Goal: Task Accomplishment & Management: Manage account settings

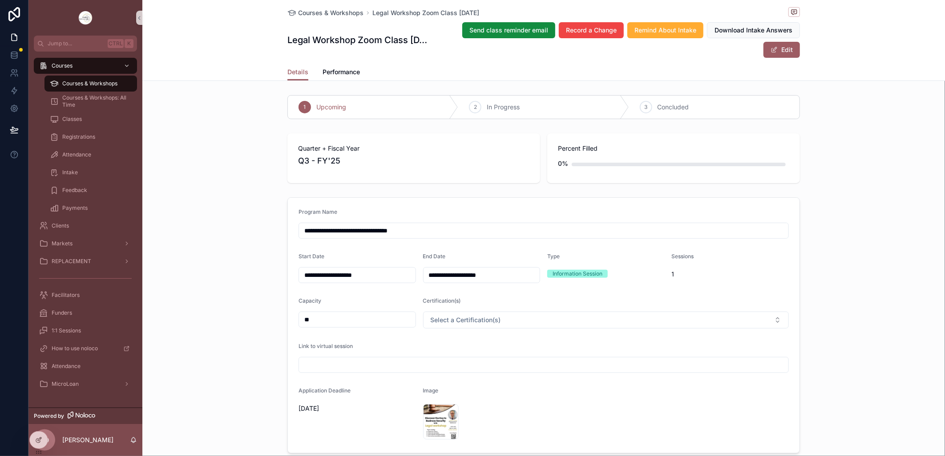
scroll to position [544, 0]
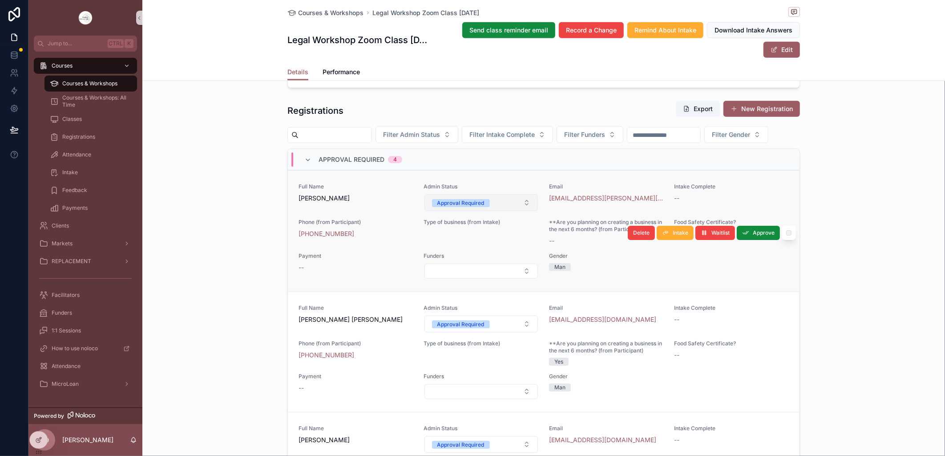
click at [520, 211] on button "Approval Required" at bounding box center [481, 202] width 114 height 17
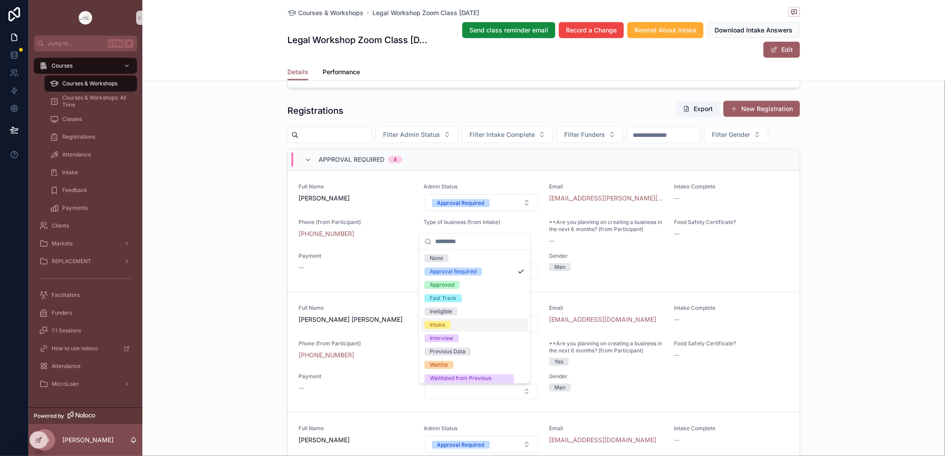
click at [454, 326] on div "Intake" at bounding box center [474, 324] width 107 height 13
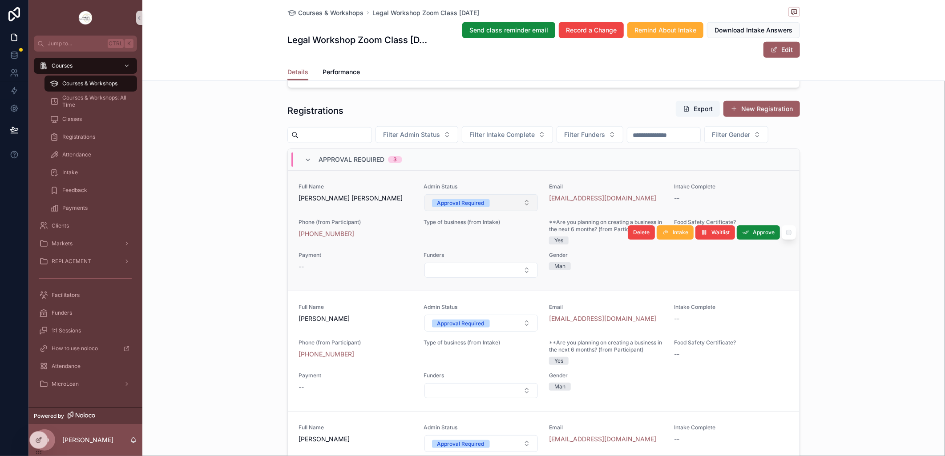
click at [502, 211] on button "Approval Required" at bounding box center [481, 202] width 114 height 17
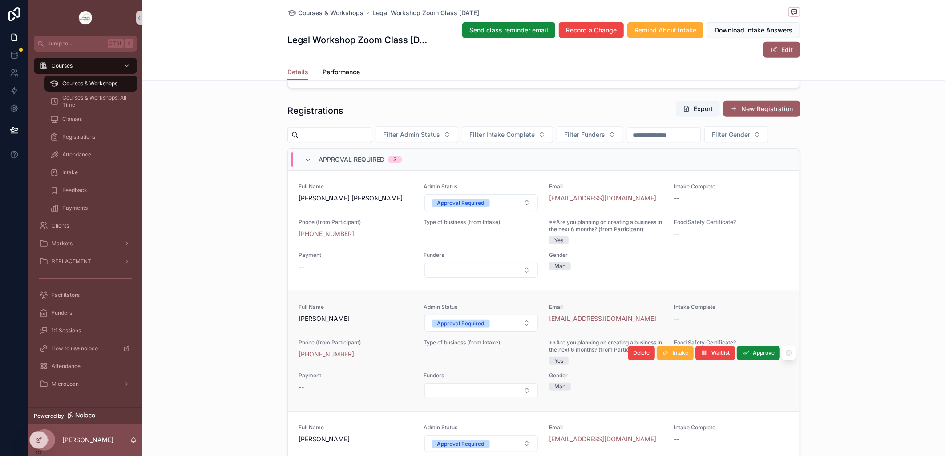
click at [438, 311] on span "Admin Status" at bounding box center [481, 307] width 115 height 7
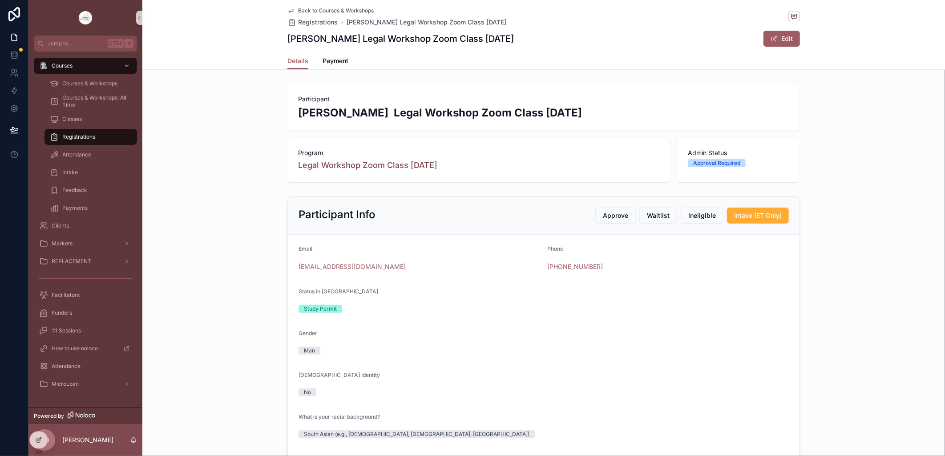
click at [287, 10] on icon "scrollable content" at bounding box center [290, 10] width 7 height 7
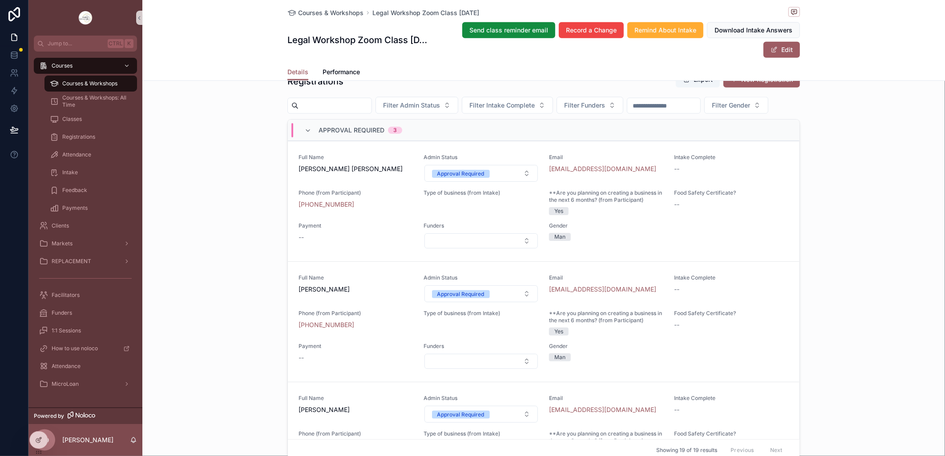
scroll to position [593, 0]
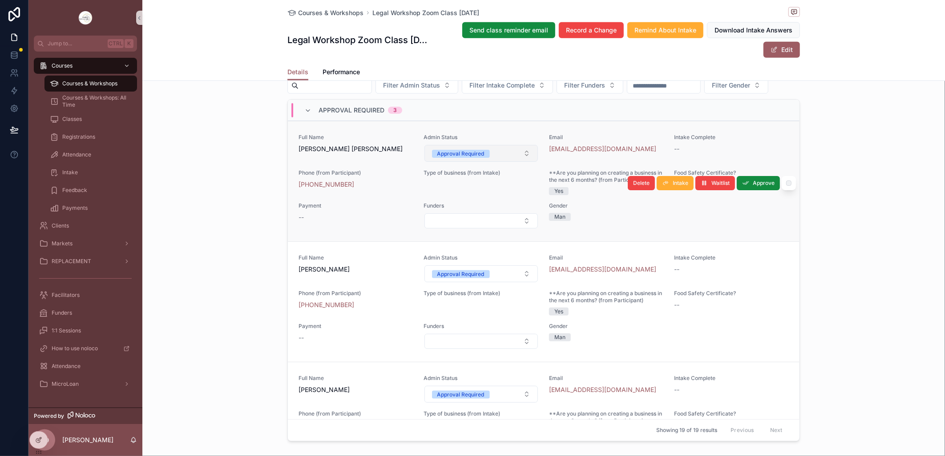
click at [519, 162] on button "Approval Required" at bounding box center [481, 153] width 114 height 17
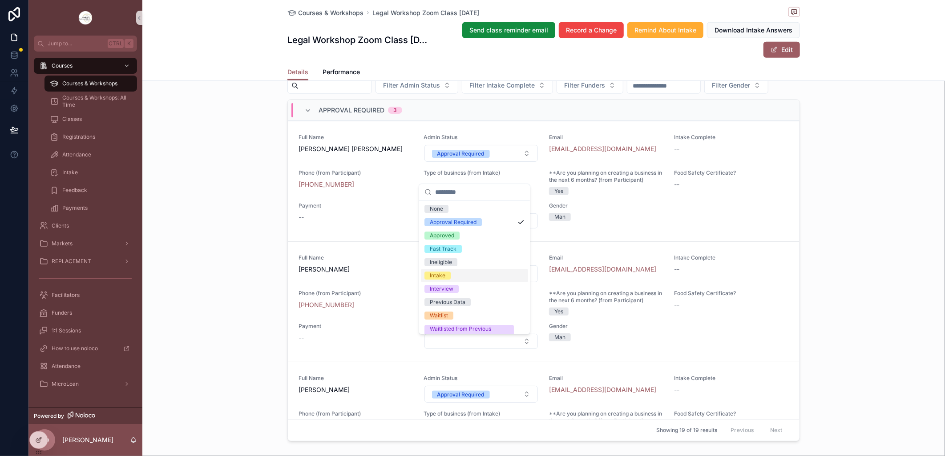
click at [445, 275] on div "Intake" at bounding box center [438, 276] width 16 height 8
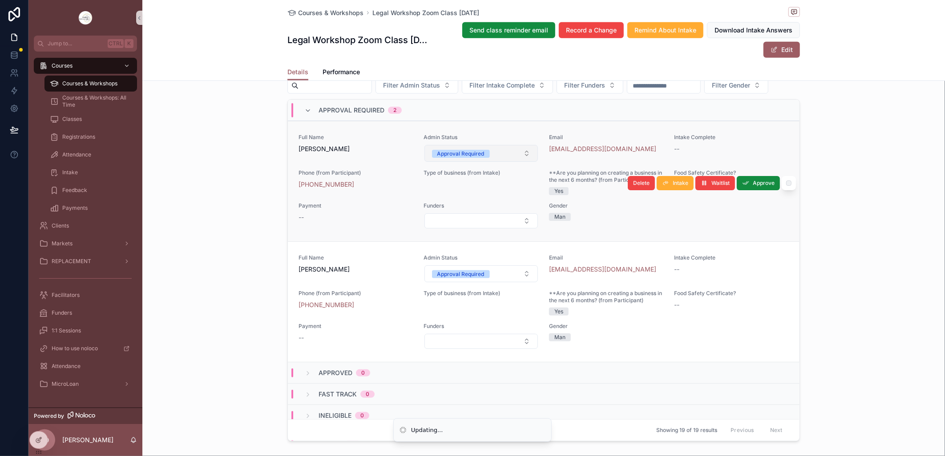
click at [519, 162] on button "Approval Required" at bounding box center [481, 153] width 114 height 17
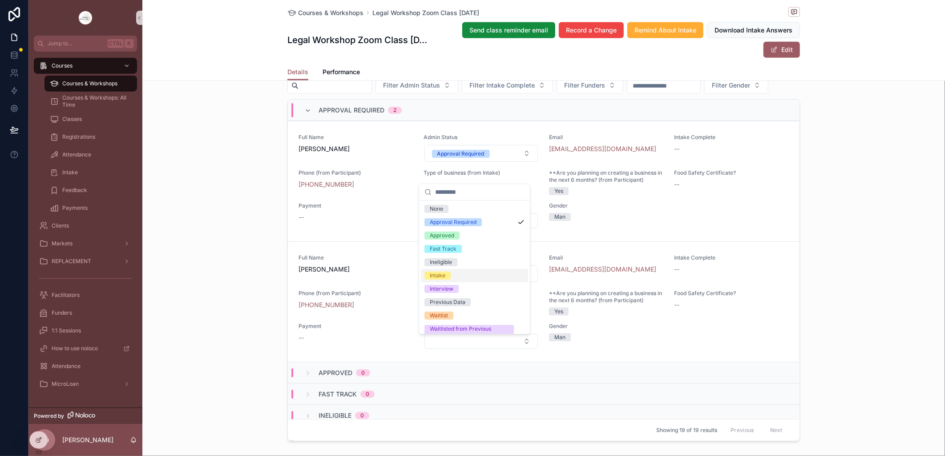
click at [431, 274] on div "Intake" at bounding box center [438, 276] width 16 height 8
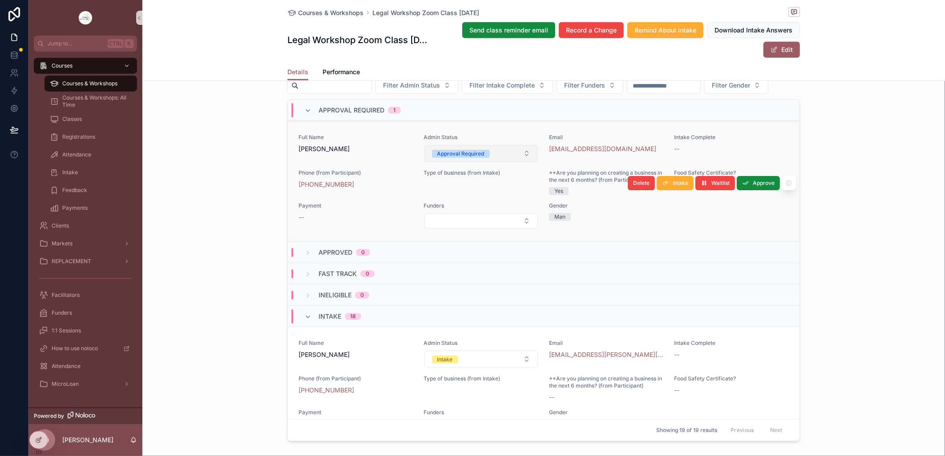
click at [519, 162] on button "Approval Required" at bounding box center [481, 153] width 114 height 17
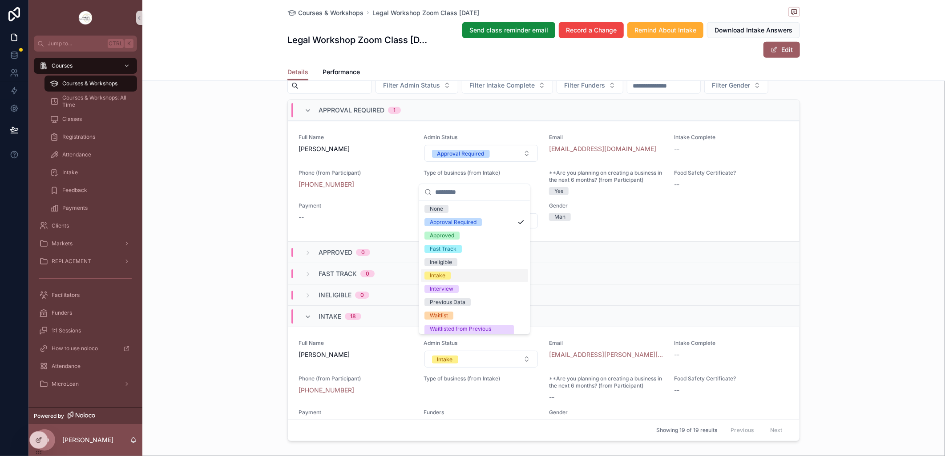
click at [452, 277] on div "Intake" at bounding box center [474, 275] width 107 height 13
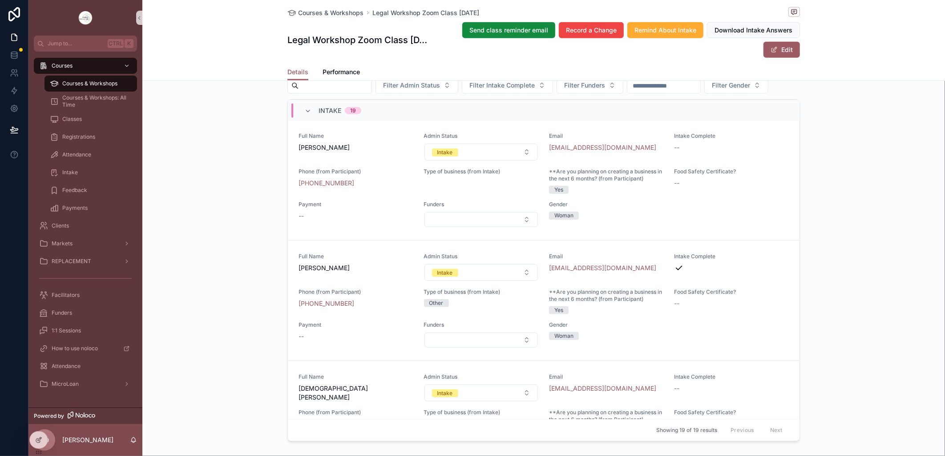
scroll to position [692, 0]
click at [517, 281] on button "Intake" at bounding box center [481, 272] width 114 height 17
click at [467, 356] on div "Approved" at bounding box center [474, 355] width 107 height 13
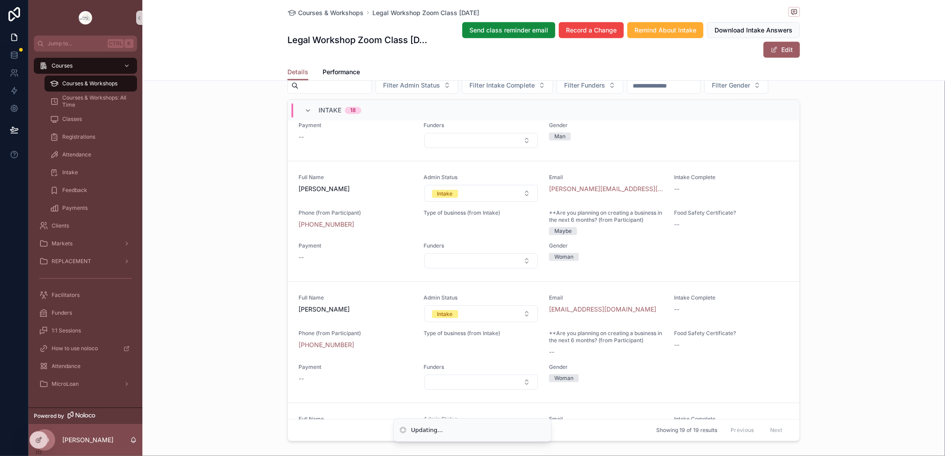
scroll to position [1285, 0]
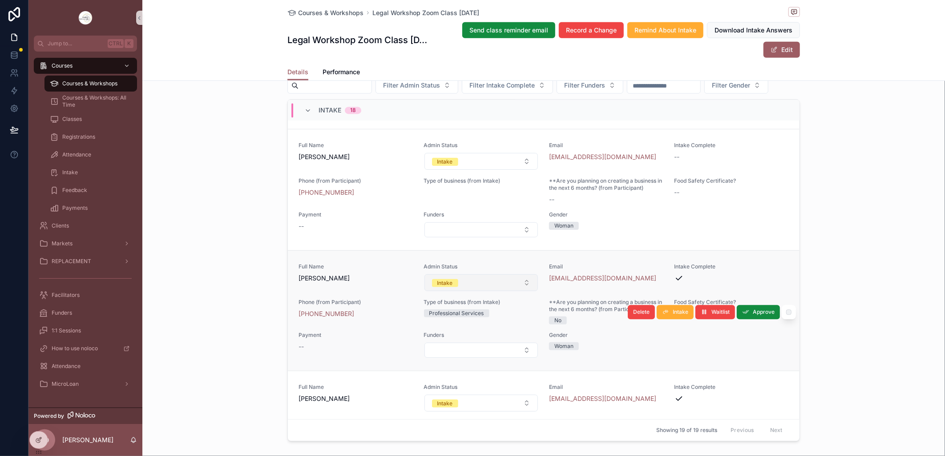
click at [516, 291] on button "Intake" at bounding box center [481, 282] width 114 height 17
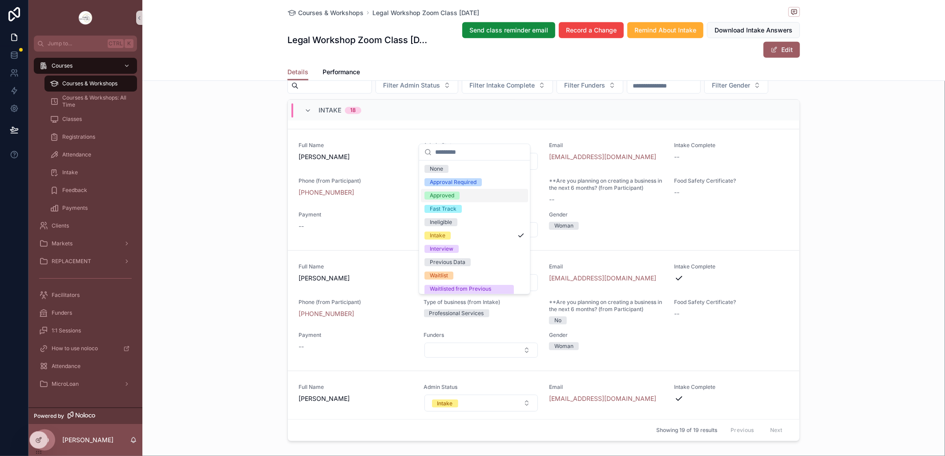
click at [447, 192] on div "Approved" at bounding box center [442, 196] width 24 height 8
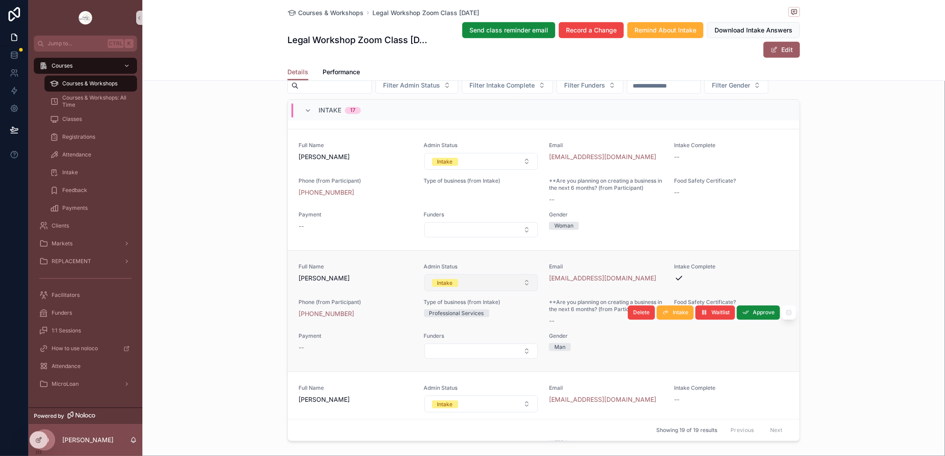
click at [520, 291] on button "Intake" at bounding box center [481, 282] width 114 height 17
click at [460, 193] on div "Full Name Li Liu Admin Status Intake Email lillyelectronics@gmail.com Intake Co…" at bounding box center [543, 190] width 490 height 96
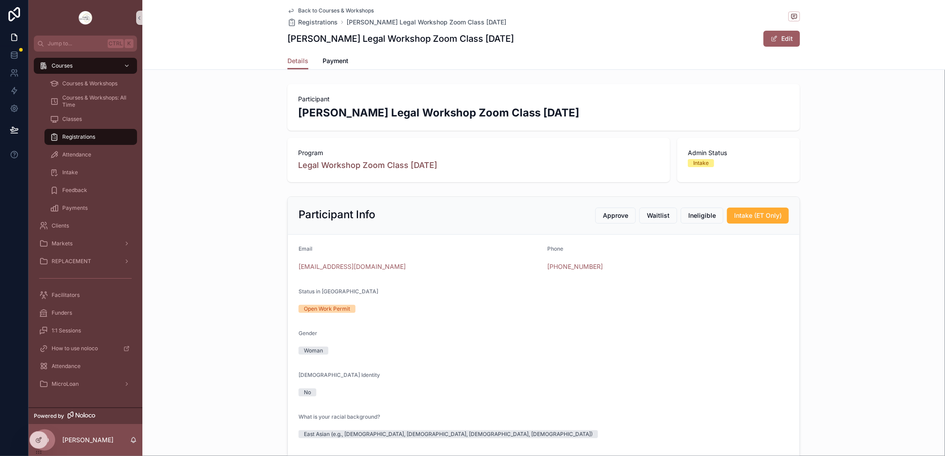
click at [287, 10] on icon "scrollable content" at bounding box center [290, 10] width 7 height 7
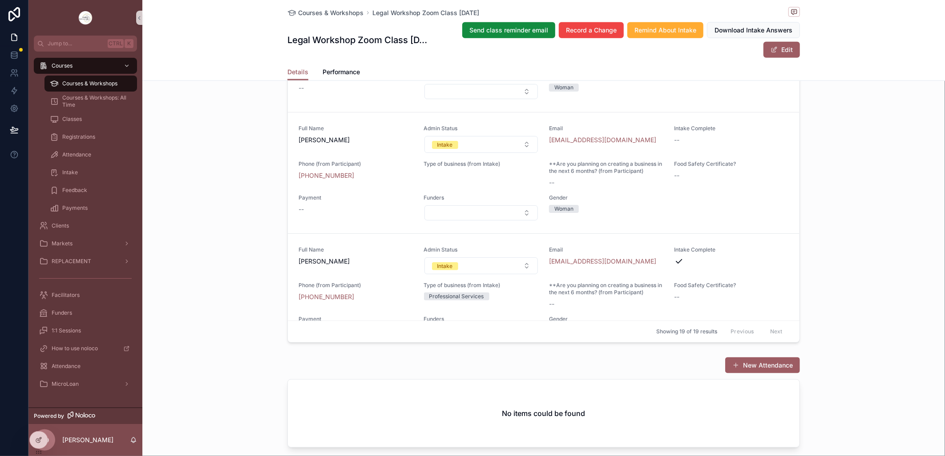
scroll to position [1235, 0]
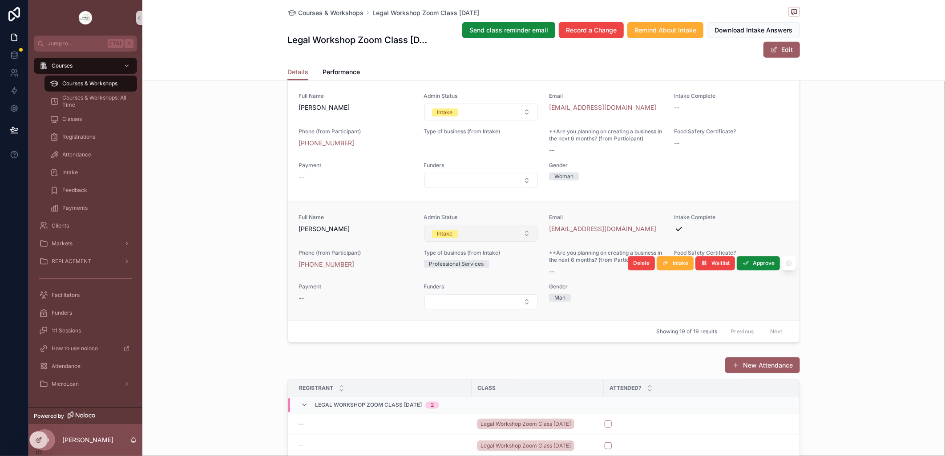
click at [519, 242] on button "Intake" at bounding box center [481, 233] width 114 height 17
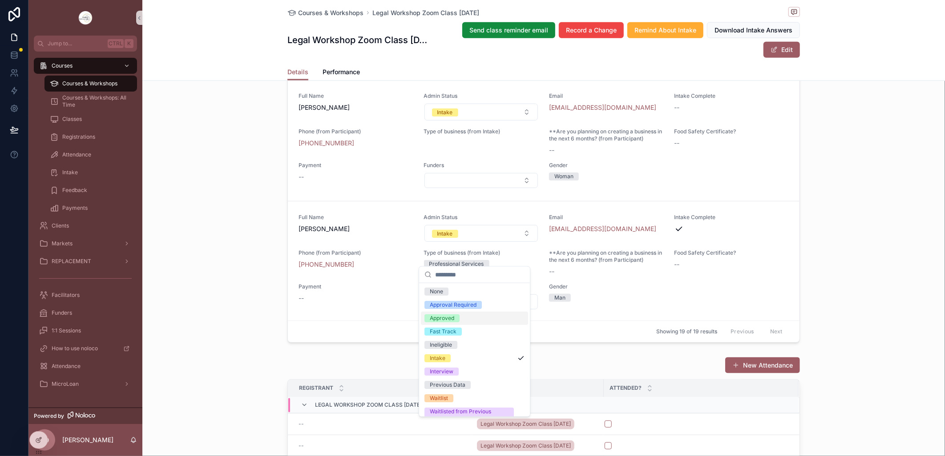
click at [448, 315] on div "Approved" at bounding box center [442, 318] width 24 height 8
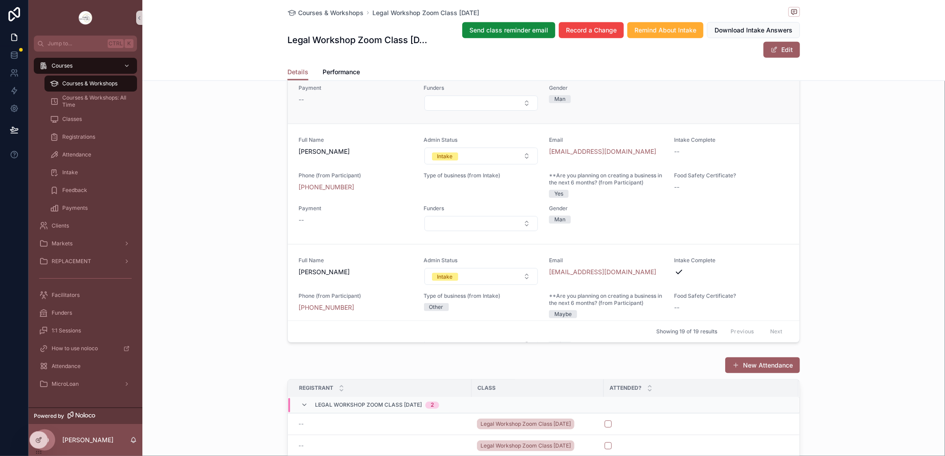
scroll to position [1532, 0]
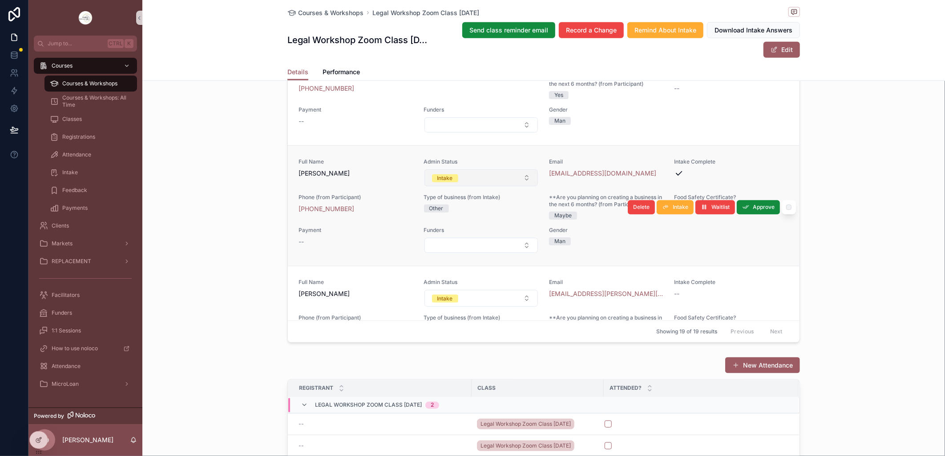
click at [519, 186] on button "Intake" at bounding box center [481, 177] width 114 height 17
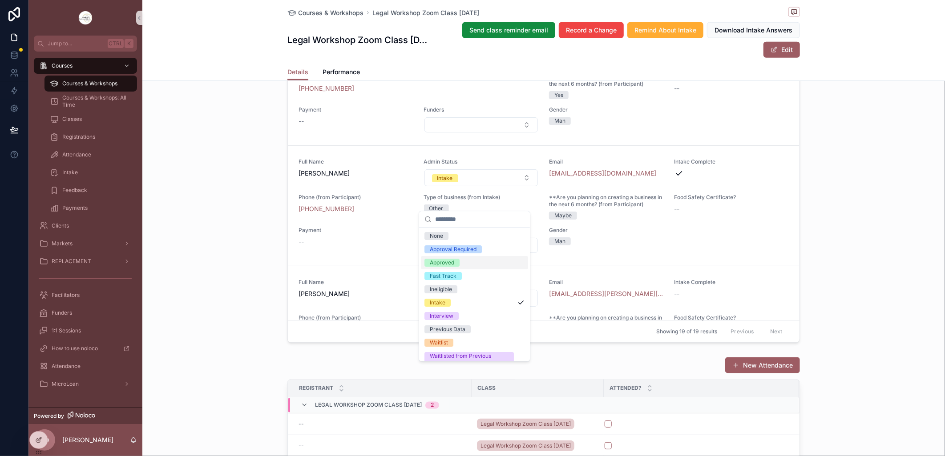
click at [447, 264] on div "Approved" at bounding box center [442, 263] width 24 height 8
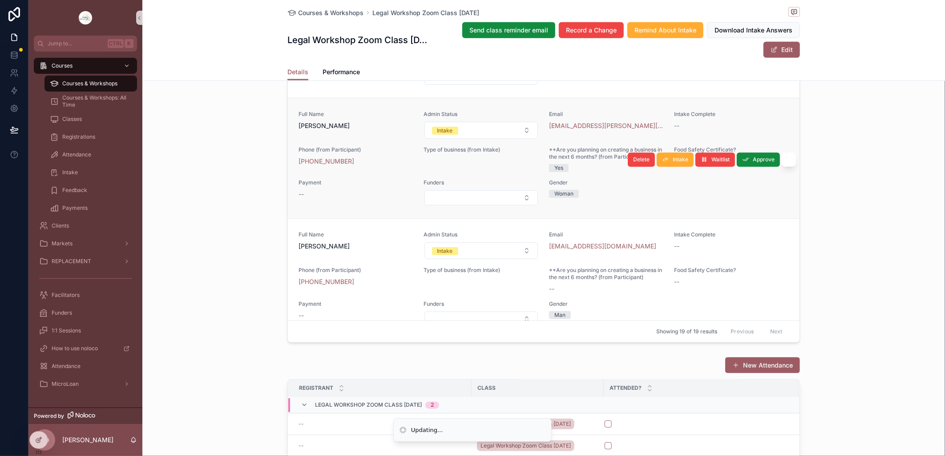
scroll to position [1708, 0]
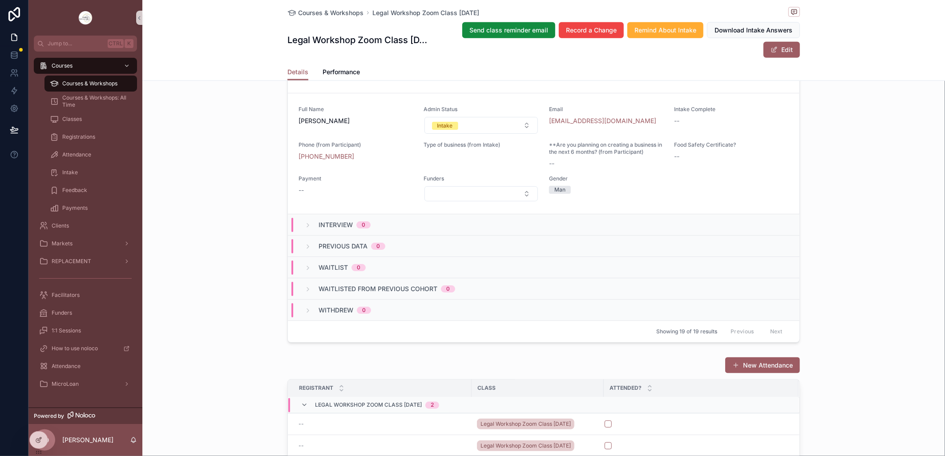
click at [96, 81] on span "Courses & Workshops" at bounding box center [89, 83] width 55 height 7
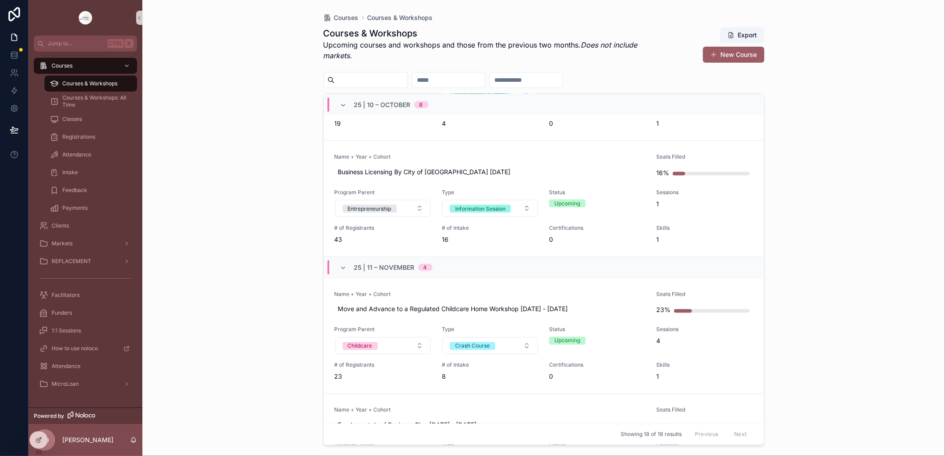
scroll to position [840, 0]
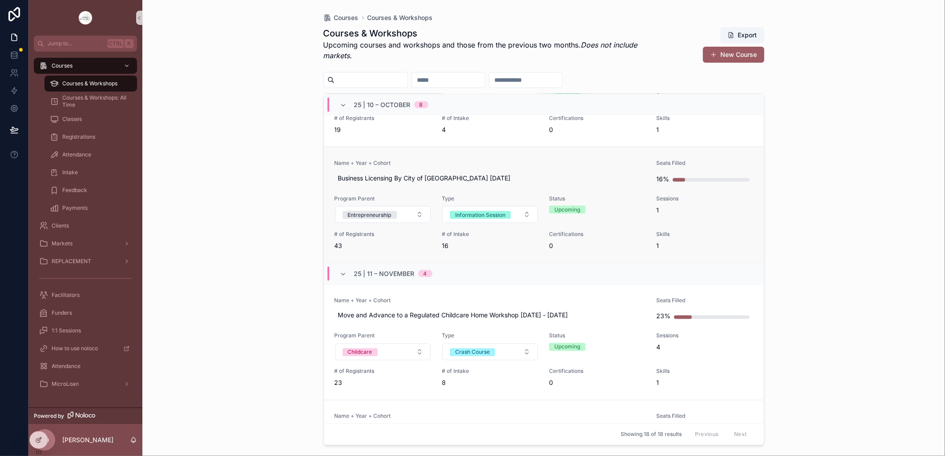
click at [523, 155] on link "Name + Year + Cohort Business Licensing By City of Saskatoon Oct 23 2025 Seats …" at bounding box center [544, 205] width 440 height 116
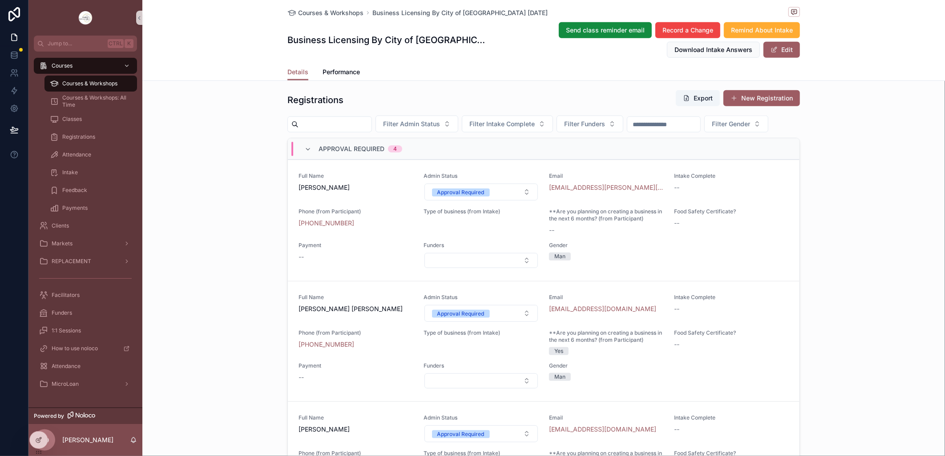
scroll to position [593, 0]
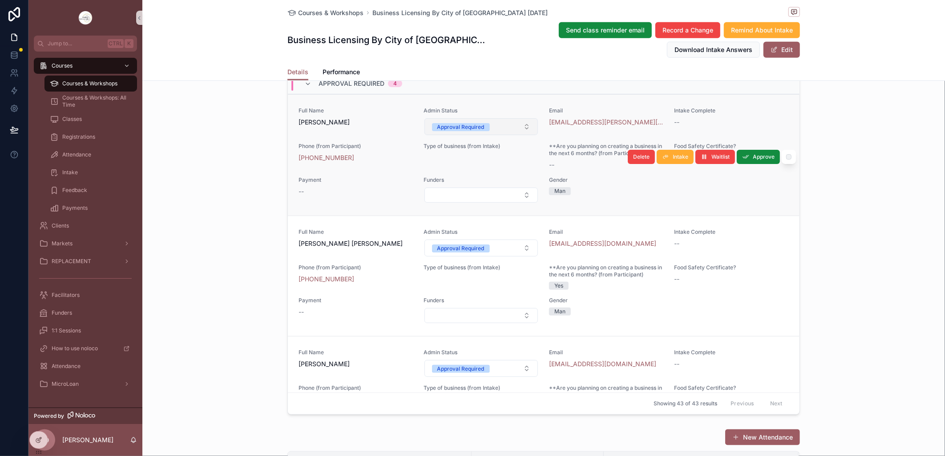
click at [519, 135] on button "Approval Required" at bounding box center [481, 126] width 114 height 17
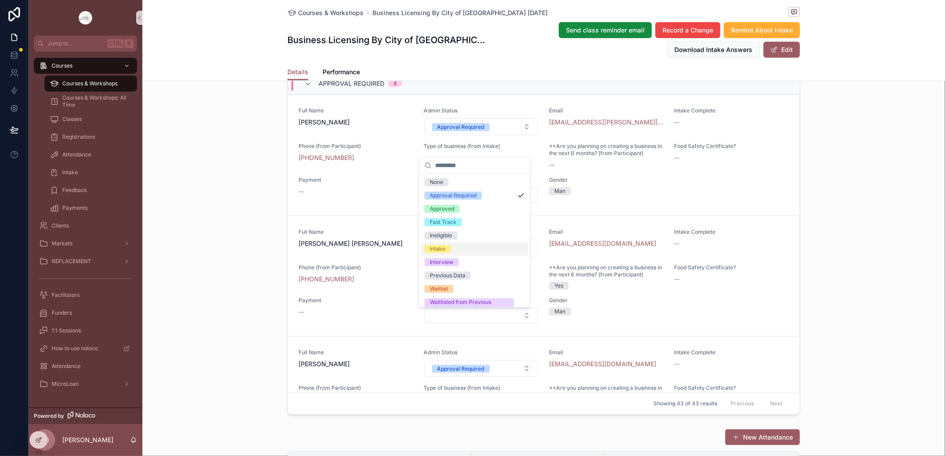
click at [447, 247] on span "Intake" at bounding box center [437, 249] width 26 height 8
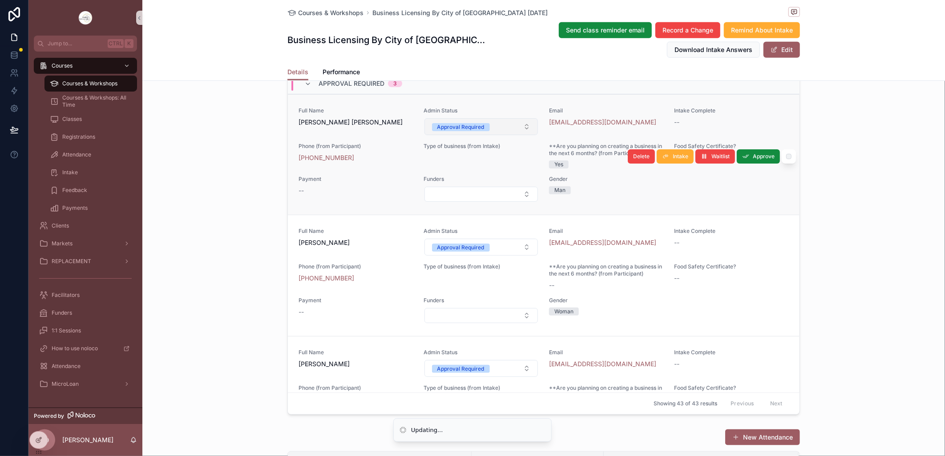
click at [516, 135] on button "Approval Required" at bounding box center [481, 126] width 114 height 17
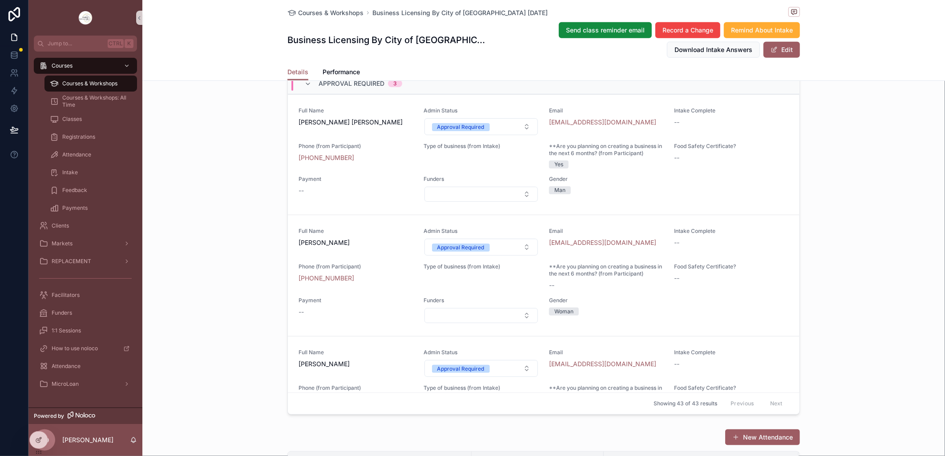
click at [519, 135] on button "Approval Required" at bounding box center [481, 126] width 114 height 17
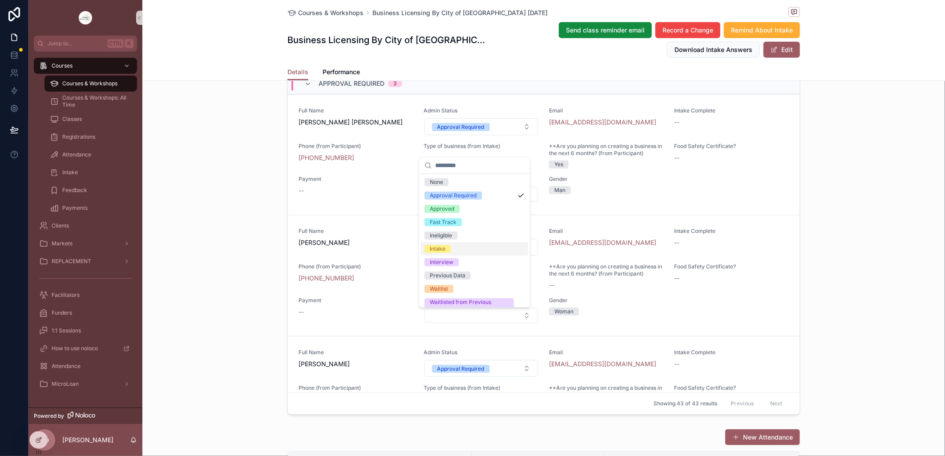
click at [445, 250] on div "Intake" at bounding box center [438, 249] width 16 height 8
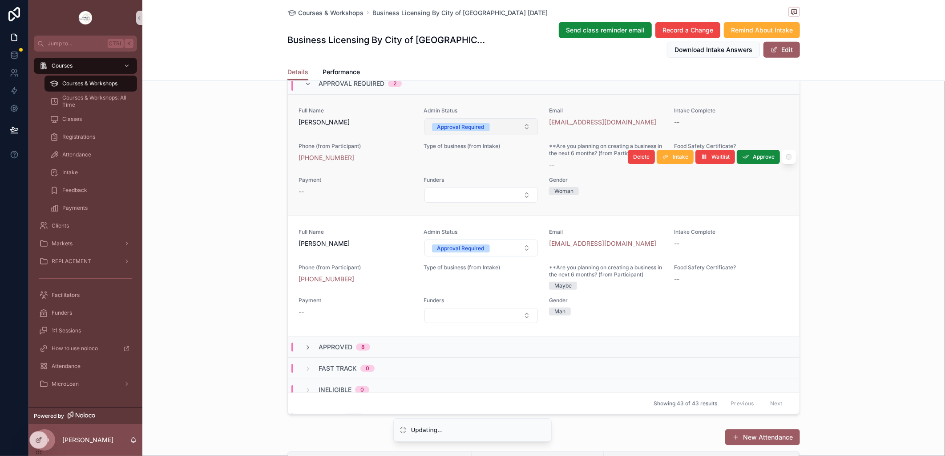
click at [521, 135] on button "Approval Required" at bounding box center [481, 126] width 114 height 17
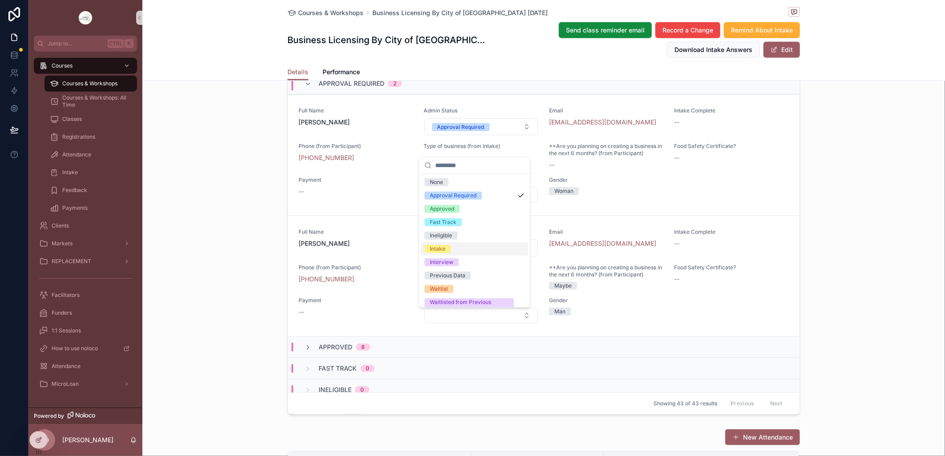
click at [463, 249] on div "Intake" at bounding box center [474, 248] width 107 height 13
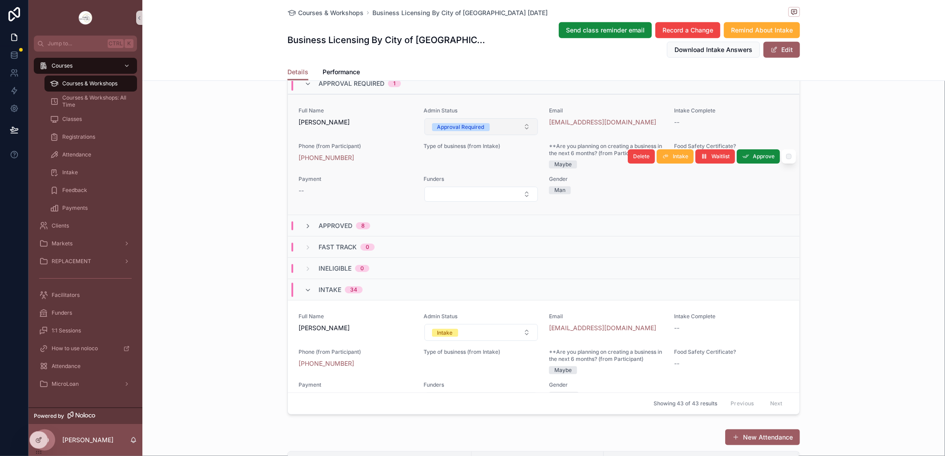
click at [516, 135] on button "Approval Required" at bounding box center [481, 126] width 114 height 17
click at [517, 135] on button "Approval Required" at bounding box center [481, 126] width 114 height 17
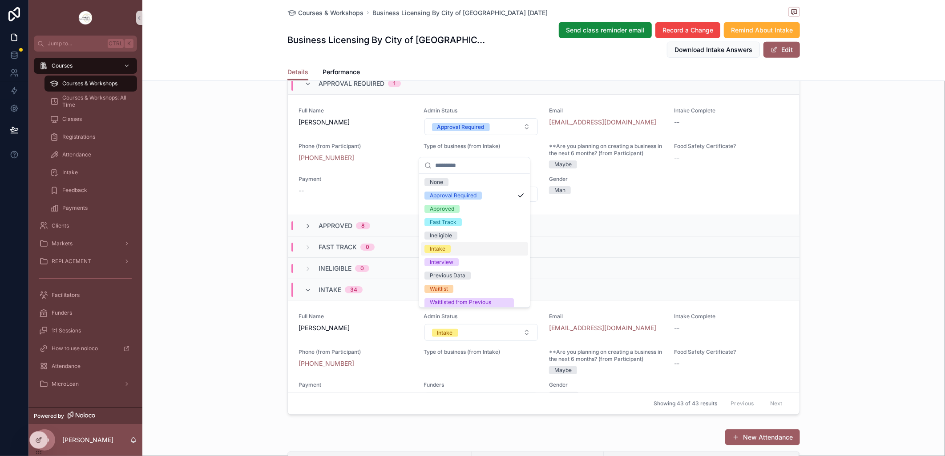
click at [450, 246] on span "Intake" at bounding box center [437, 249] width 26 height 8
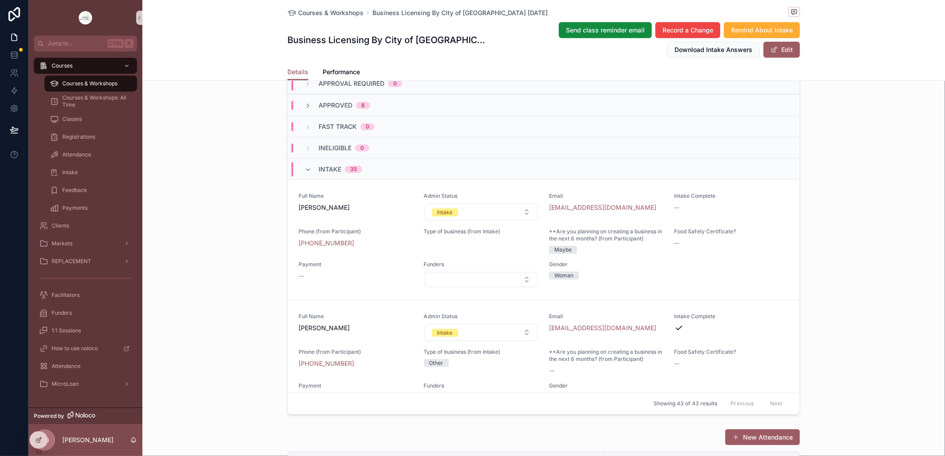
click at [87, 82] on span "Courses & Workshops" at bounding box center [89, 83] width 55 height 7
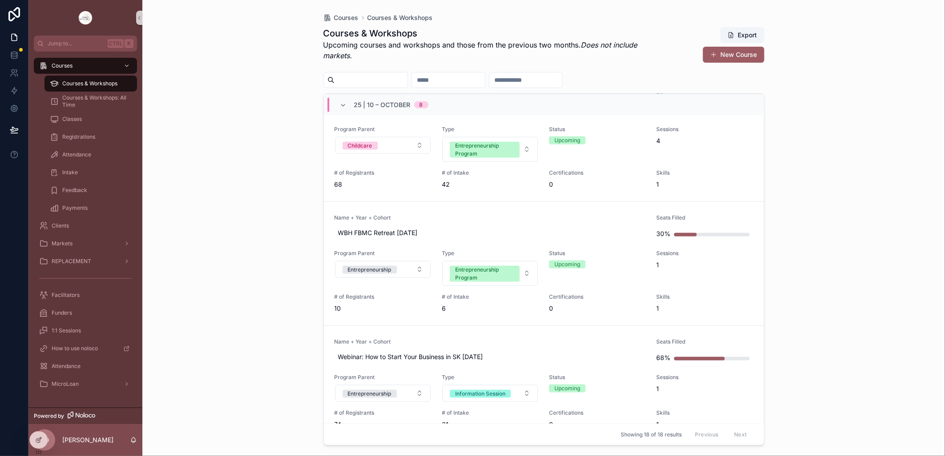
scroll to position [445, 0]
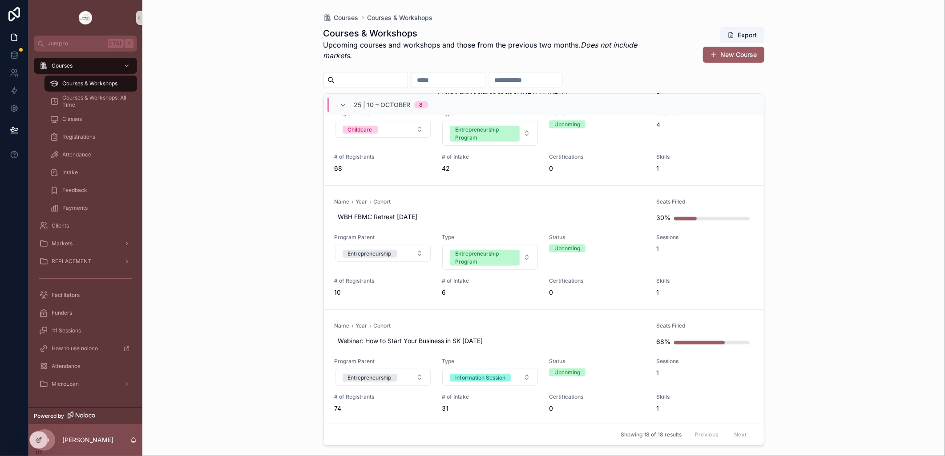
click at [440, 323] on span "Name + Year + Cohort" at bounding box center [489, 325] width 311 height 7
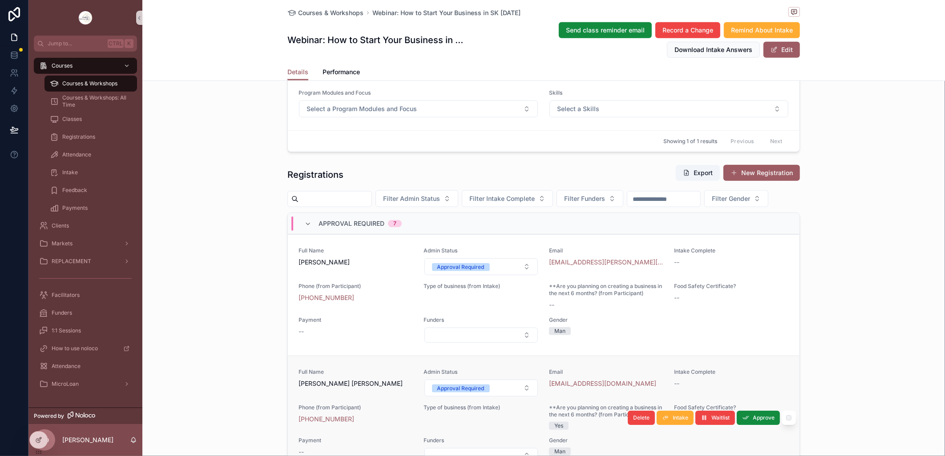
scroll to position [445, 0]
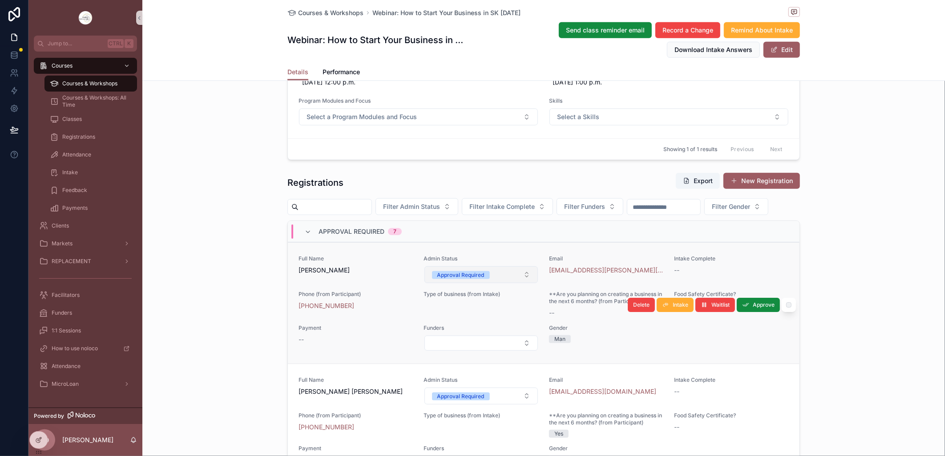
click at [517, 283] on button "Approval Required" at bounding box center [481, 274] width 114 height 17
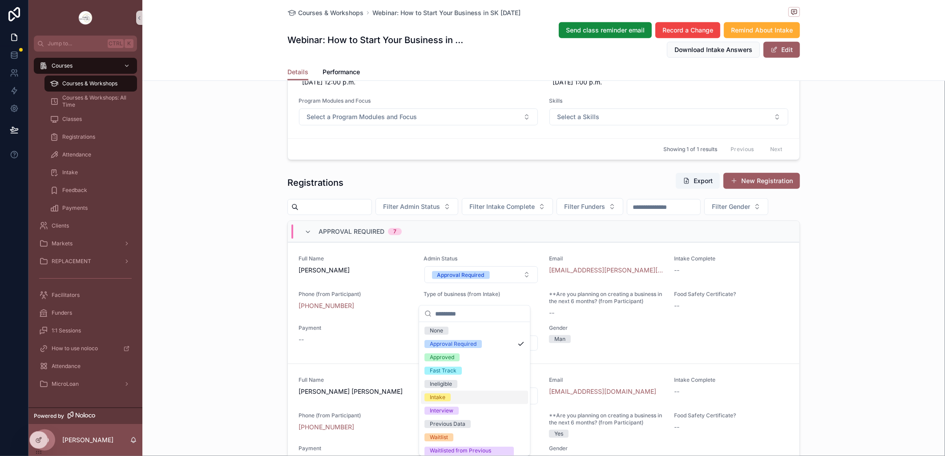
click at [470, 398] on div "Intake" at bounding box center [474, 397] width 107 height 13
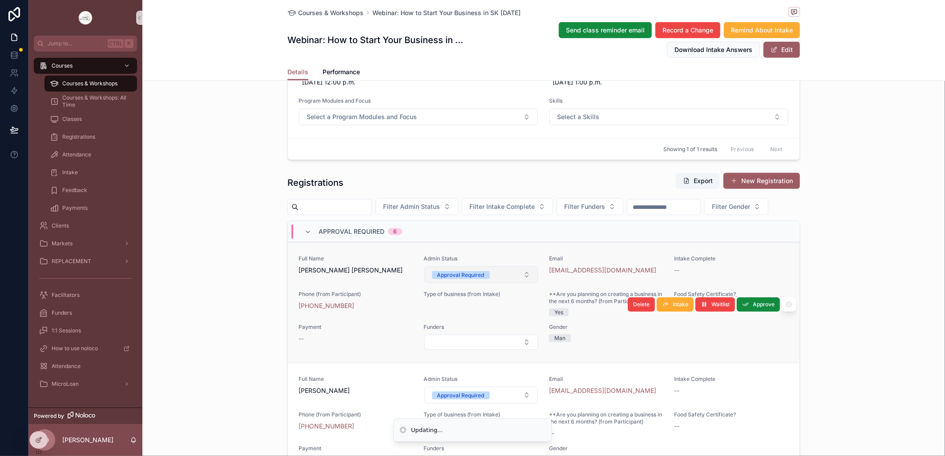
click at [521, 283] on button "Approval Required" at bounding box center [481, 274] width 114 height 17
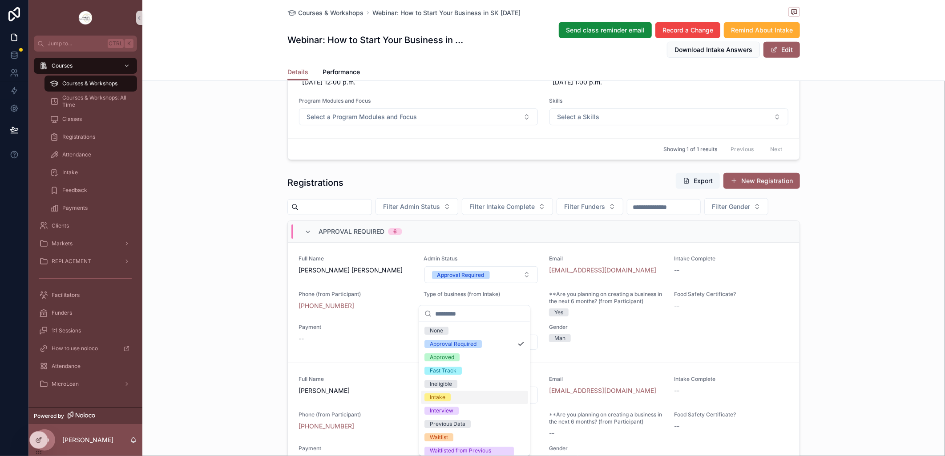
click at [454, 399] on div "Intake" at bounding box center [474, 397] width 107 height 13
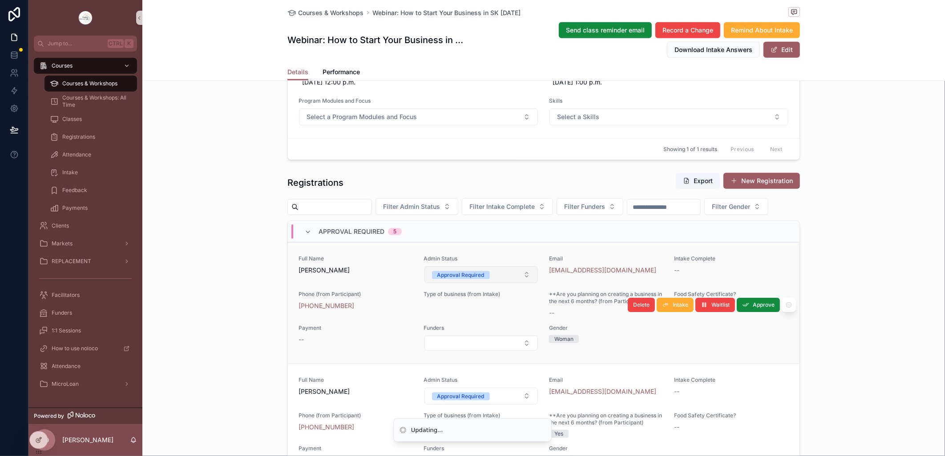
click at [520, 283] on button "Approval Required" at bounding box center [481, 274] width 114 height 17
click at [517, 283] on button "Approval Required" at bounding box center [481, 274] width 114 height 17
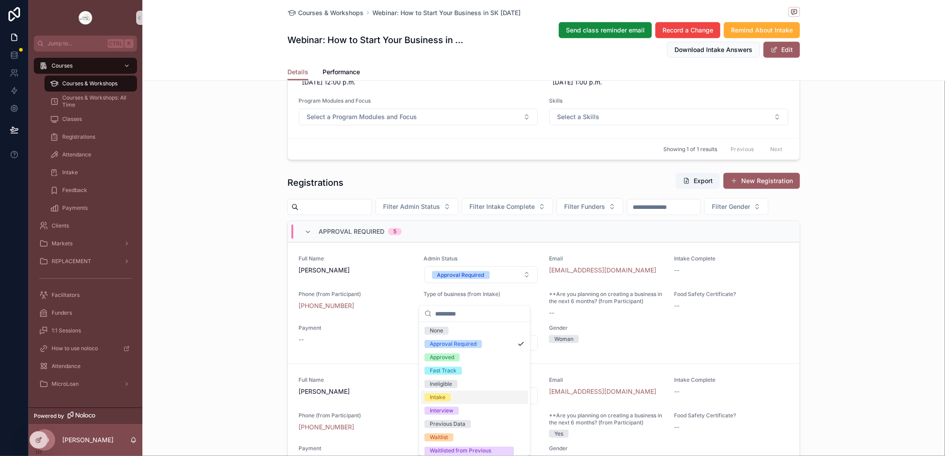
click at [437, 397] on div "Intake" at bounding box center [438, 398] width 16 height 8
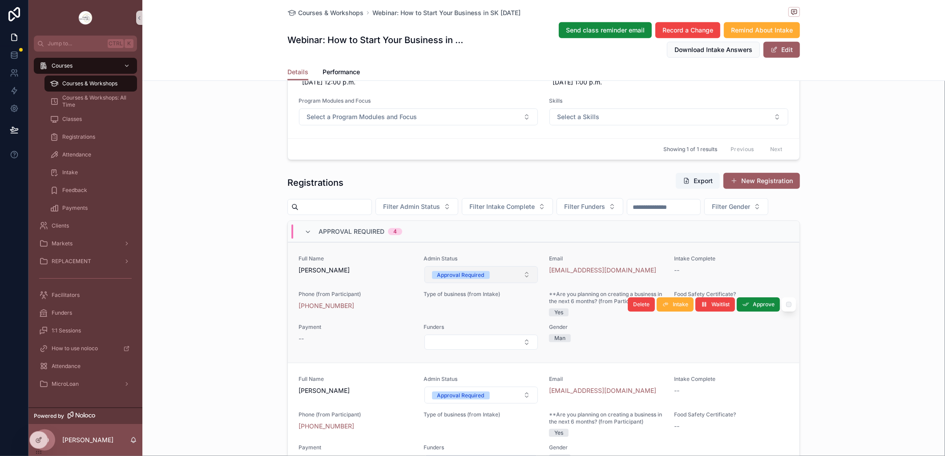
click at [519, 283] on button "Approval Required" at bounding box center [481, 274] width 114 height 17
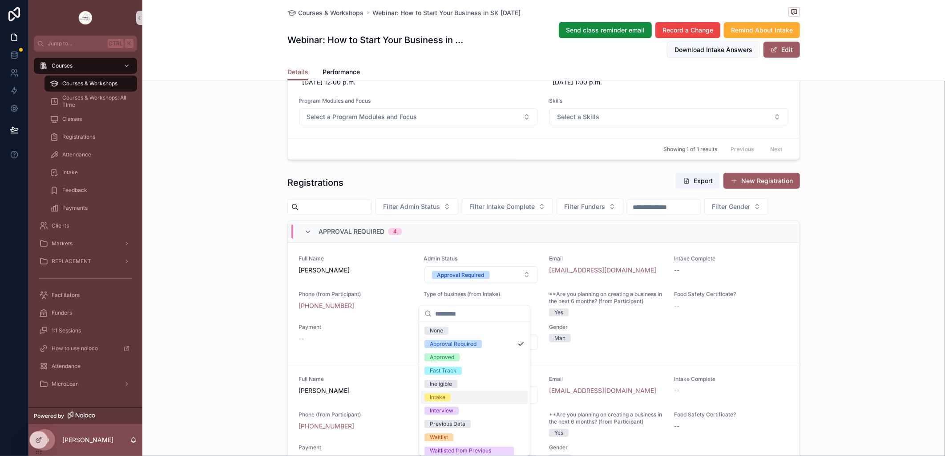
click at [454, 394] on div "Intake" at bounding box center [474, 397] width 107 height 13
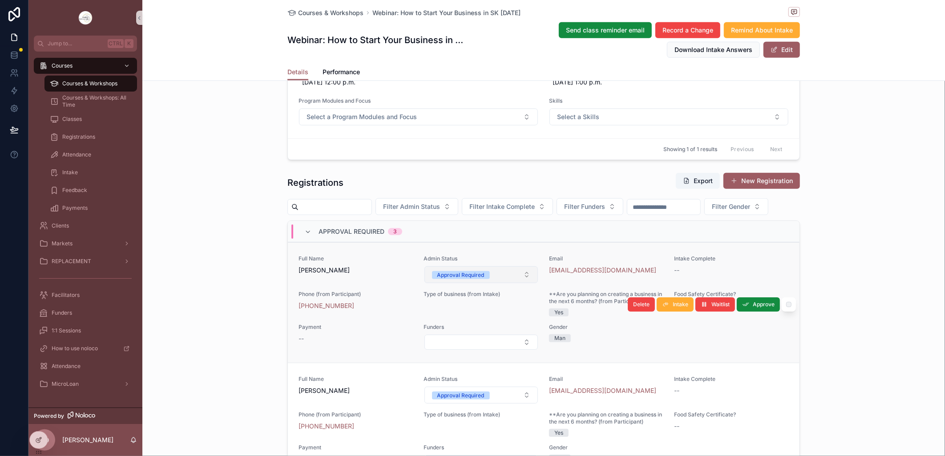
click at [517, 283] on button "Approval Required" at bounding box center [481, 274] width 114 height 17
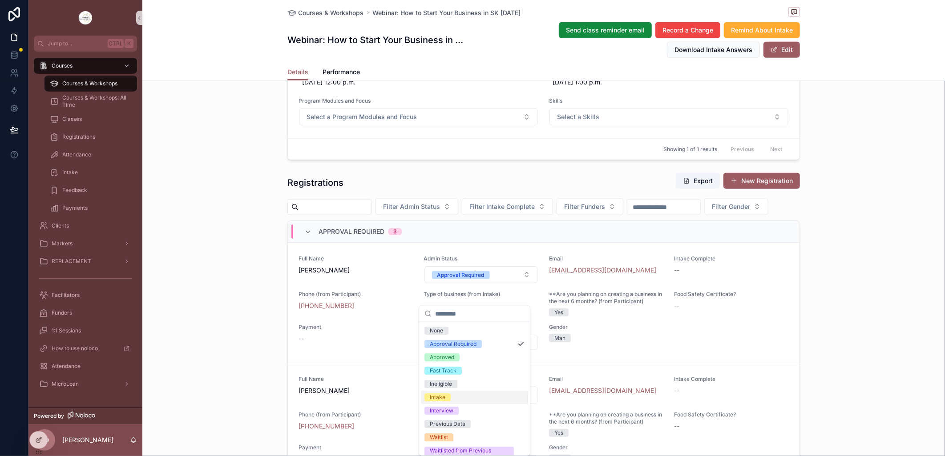
click at [450, 394] on div "Intake" at bounding box center [474, 397] width 107 height 13
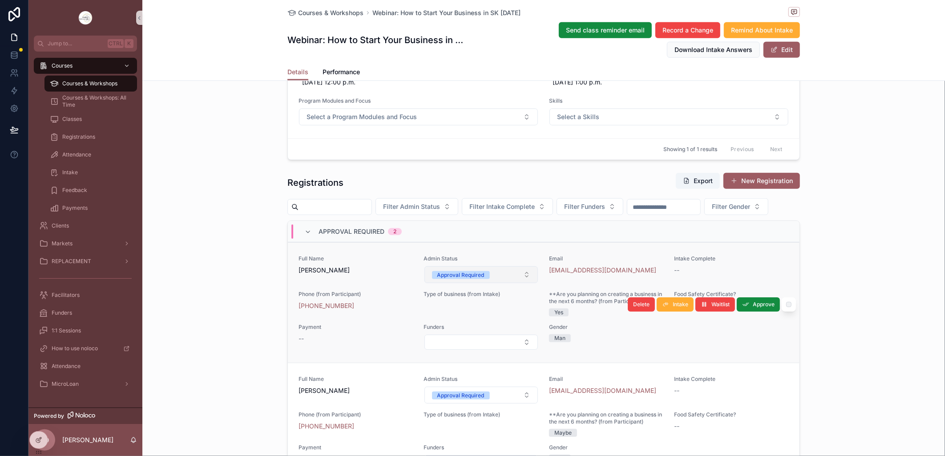
click at [520, 283] on button "Approval Required" at bounding box center [481, 274] width 114 height 17
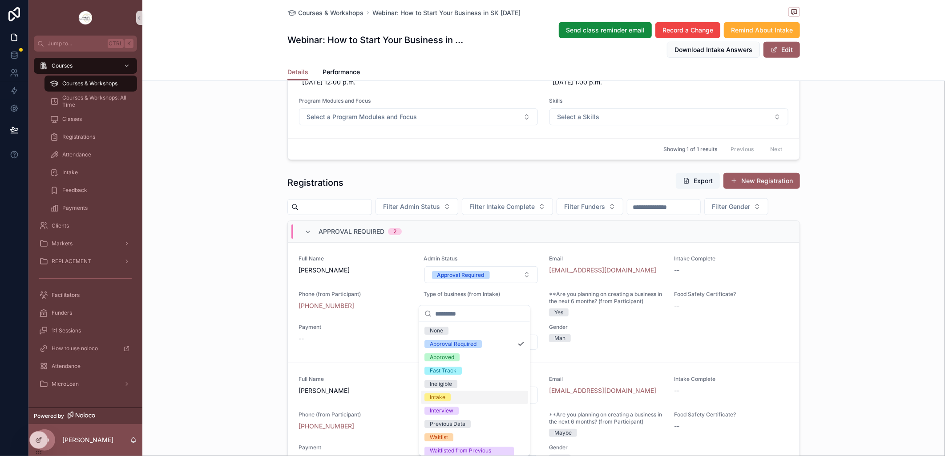
click at [460, 399] on div "Intake" at bounding box center [474, 397] width 107 height 13
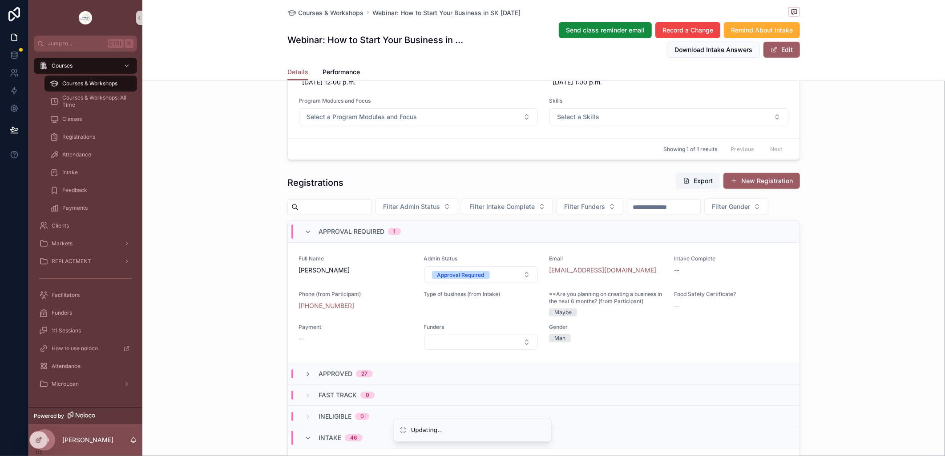
click at [516, 283] on button "Approval Required" at bounding box center [481, 274] width 114 height 17
click at [514, 283] on button "Approval Required" at bounding box center [481, 274] width 114 height 17
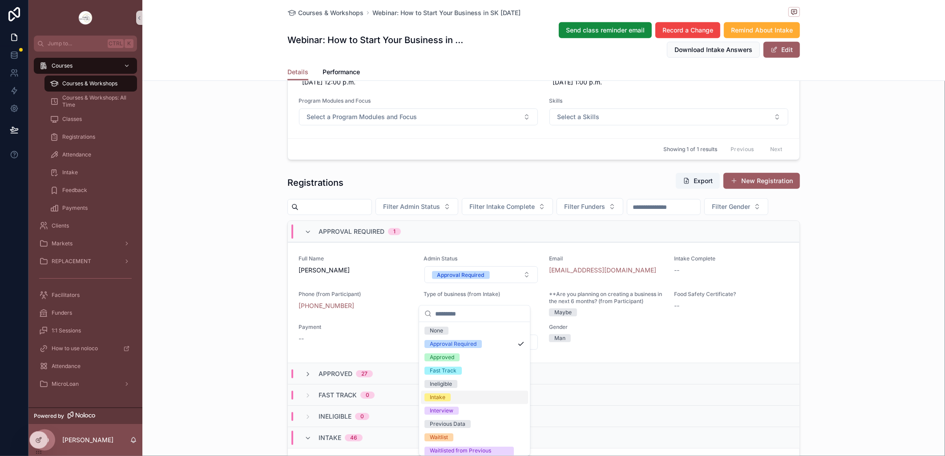
click at [454, 394] on div "Intake" at bounding box center [474, 397] width 107 height 13
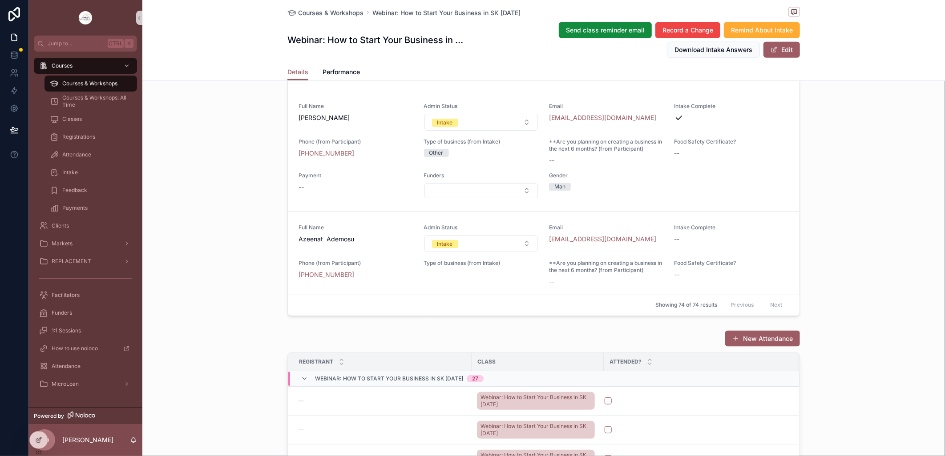
scroll to position [840, 0]
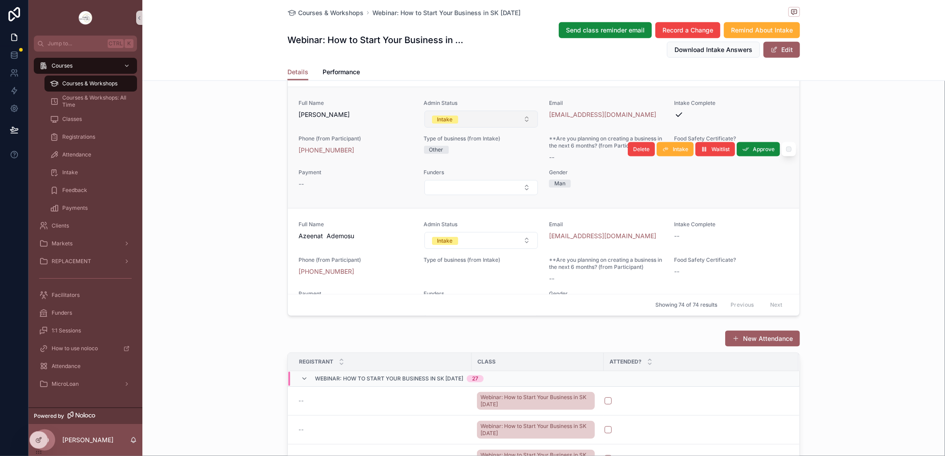
click at [518, 128] on button "Intake" at bounding box center [481, 119] width 114 height 17
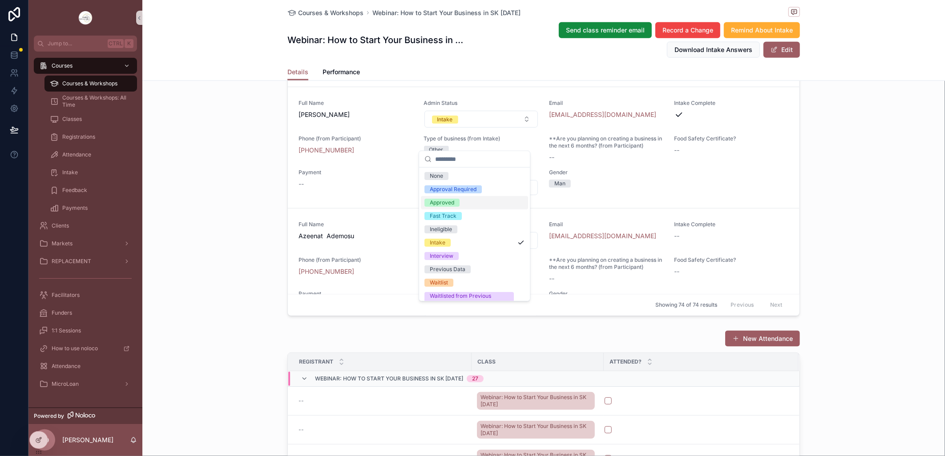
click at [457, 204] on span "Approved" at bounding box center [441, 203] width 35 height 8
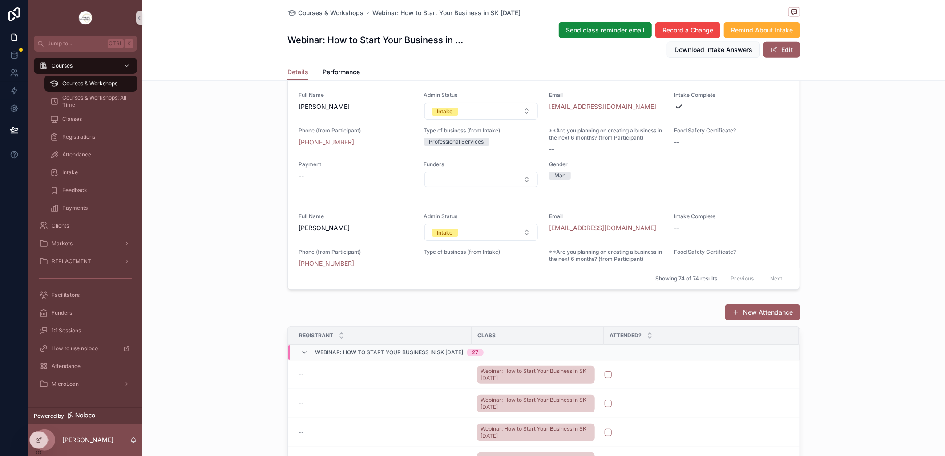
scroll to position [3733, 0]
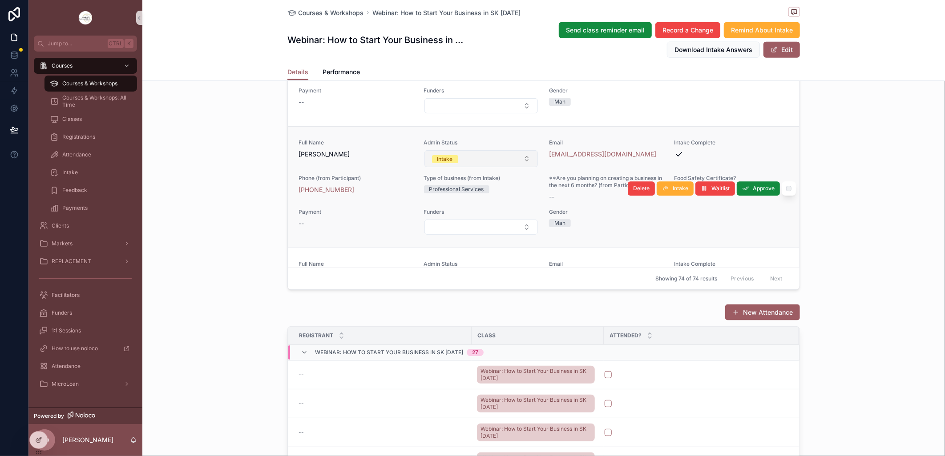
click at [518, 167] on button "Intake" at bounding box center [481, 158] width 114 height 17
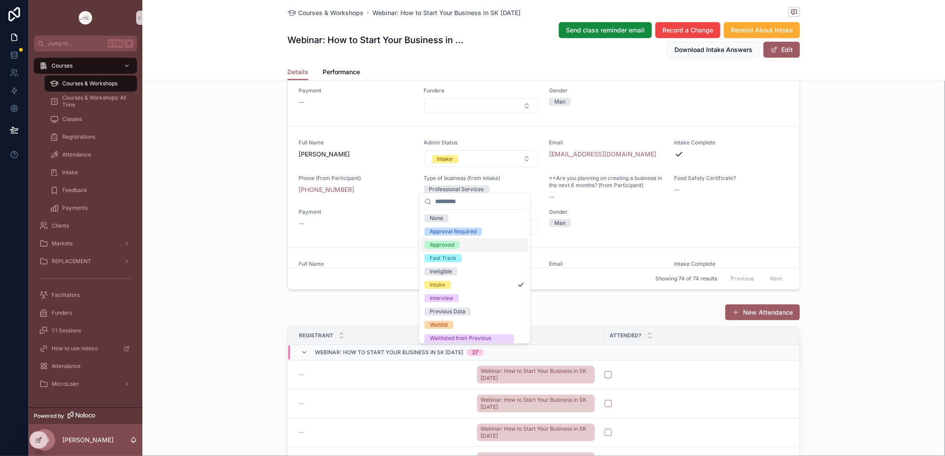
click at [461, 246] on div "Approved" at bounding box center [474, 244] width 107 height 13
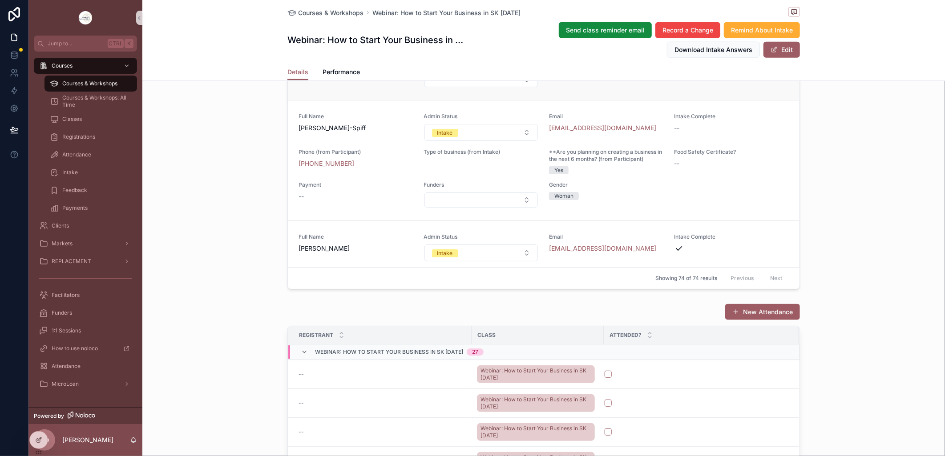
scroll to position [719, 0]
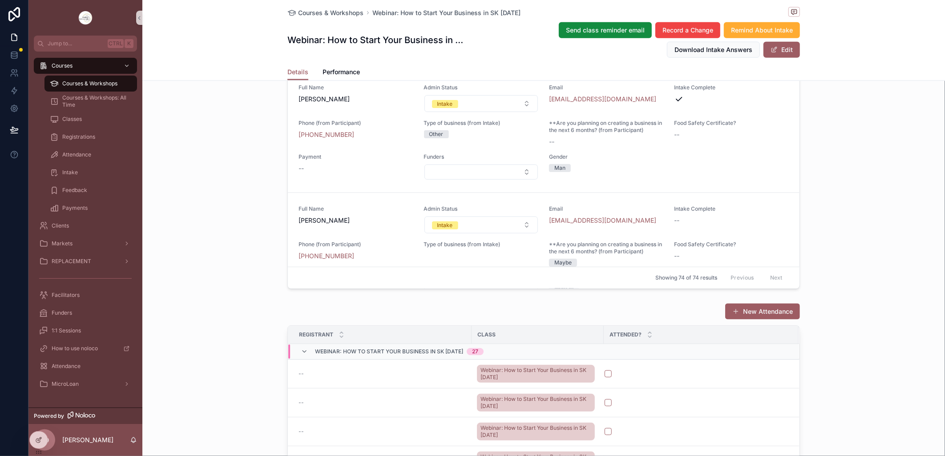
click at [517, 112] on button "Intake" at bounding box center [481, 103] width 114 height 17
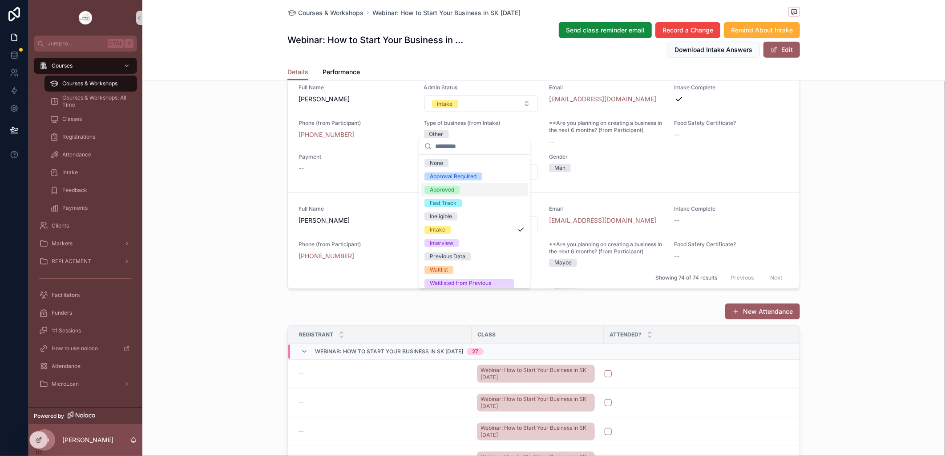
click at [443, 193] on div "Approved" at bounding box center [442, 190] width 24 height 8
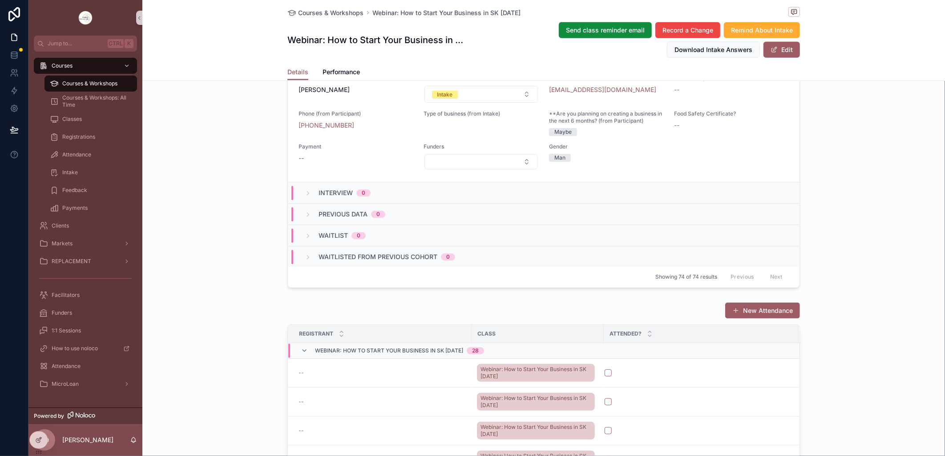
scroll to position [5641, 0]
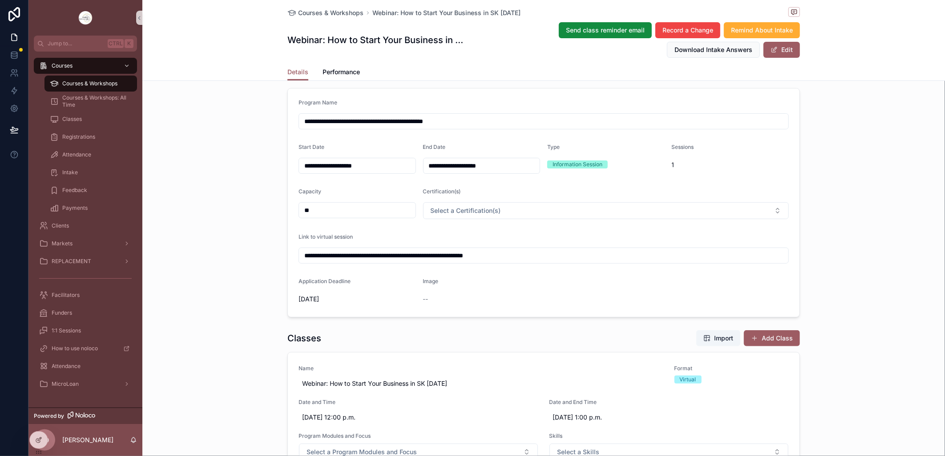
scroll to position [0, 0]
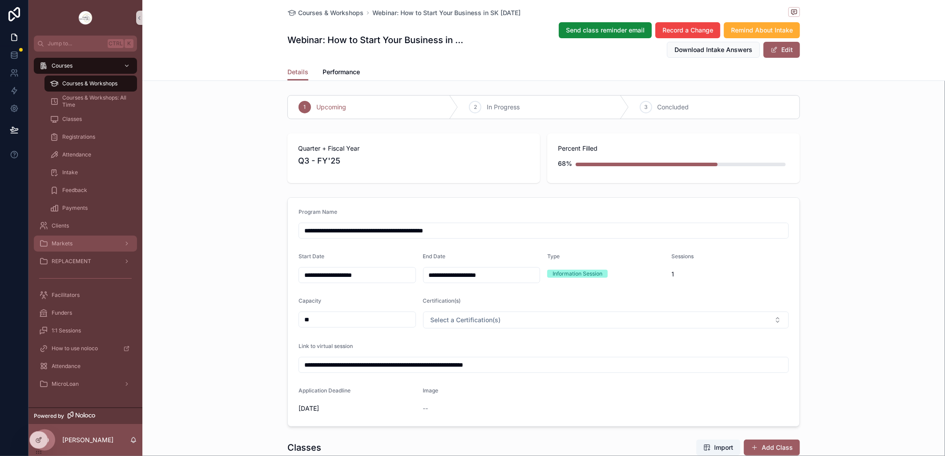
click at [60, 242] on span "Markets" at bounding box center [62, 243] width 21 height 7
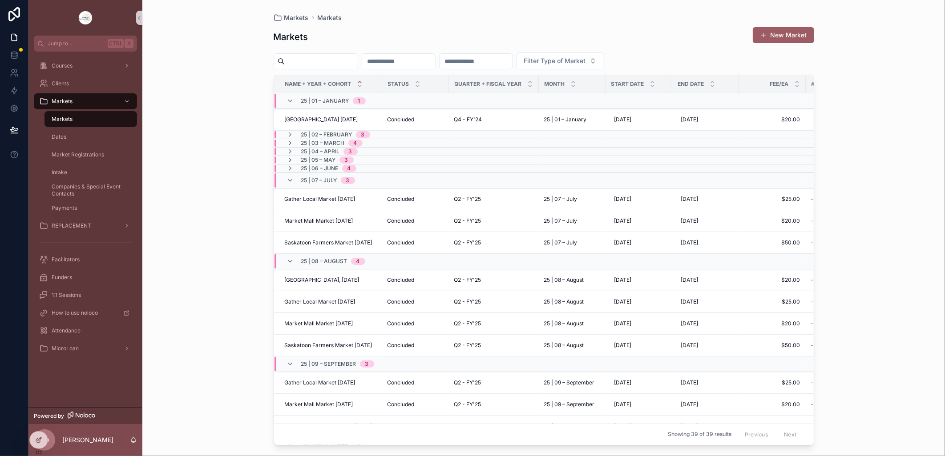
click at [318, 83] on span "Name + Year + Cohort" at bounding box center [318, 84] width 66 height 7
click at [99, 156] on span "Market Registrations" at bounding box center [78, 154] width 52 height 7
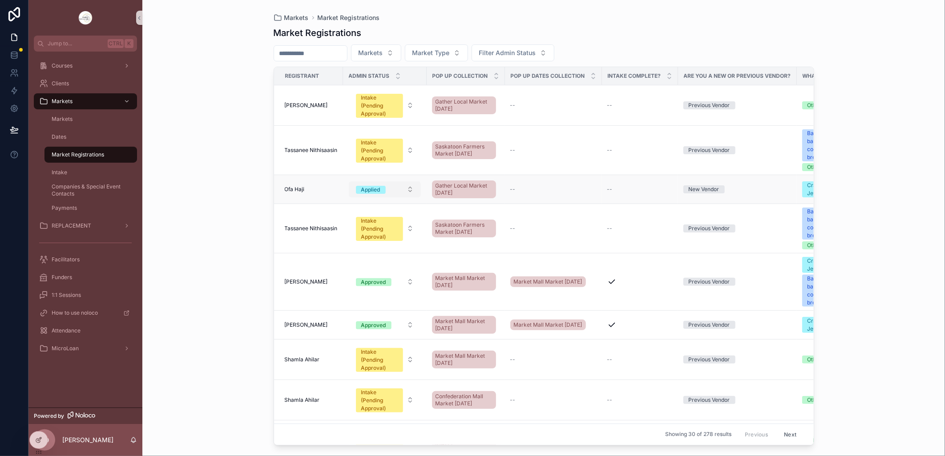
click at [407, 189] on button "Applied" at bounding box center [385, 189] width 72 height 16
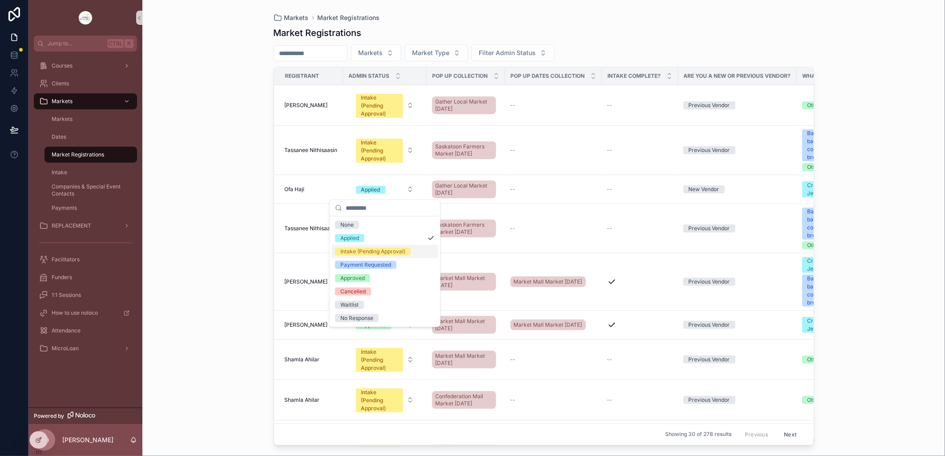
click at [376, 252] on div "Intake (Pending Approval)" at bounding box center [372, 252] width 65 height 8
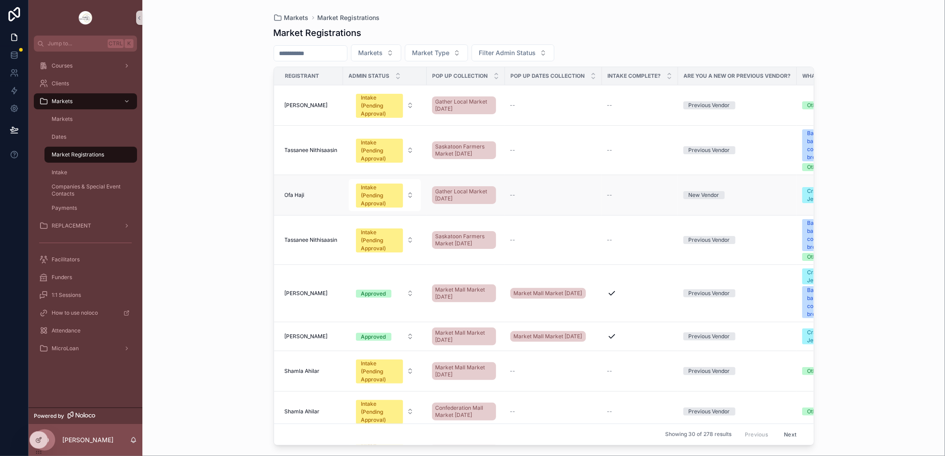
click at [309, 181] on td "Ofa Haji" at bounding box center [308, 195] width 69 height 40
click at [307, 201] on td "Ofa Haji" at bounding box center [308, 195] width 69 height 40
click at [297, 193] on span "Ofa Haji" at bounding box center [295, 195] width 20 height 7
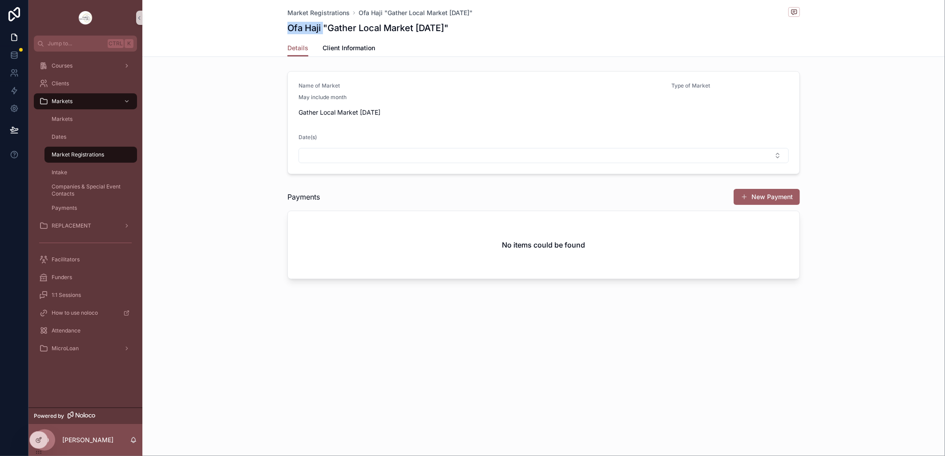
drag, startPoint x: 283, startPoint y: 28, endPoint x: 323, endPoint y: 27, distance: 40.5
click at [323, 27] on div "Market Registrations Ofa Haji "Gather Local Market October, 2025" Ofa Haji "Gat…" at bounding box center [543, 28] width 802 height 57
drag, startPoint x: 323, startPoint y: 27, endPoint x: 310, endPoint y: 29, distance: 13.6
copy h1 "Ofa Haji"
click at [72, 68] on span "Courses" at bounding box center [62, 65] width 21 height 7
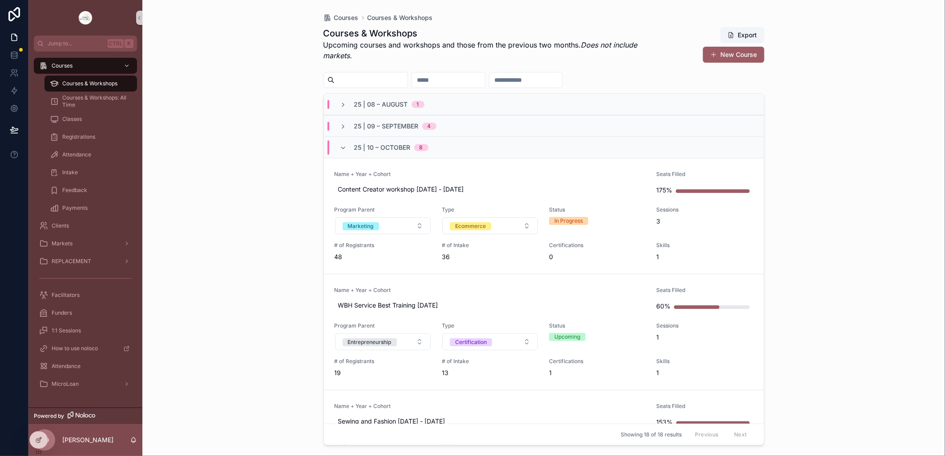
click at [77, 81] on span "Courses & Workshops" at bounding box center [89, 83] width 55 height 7
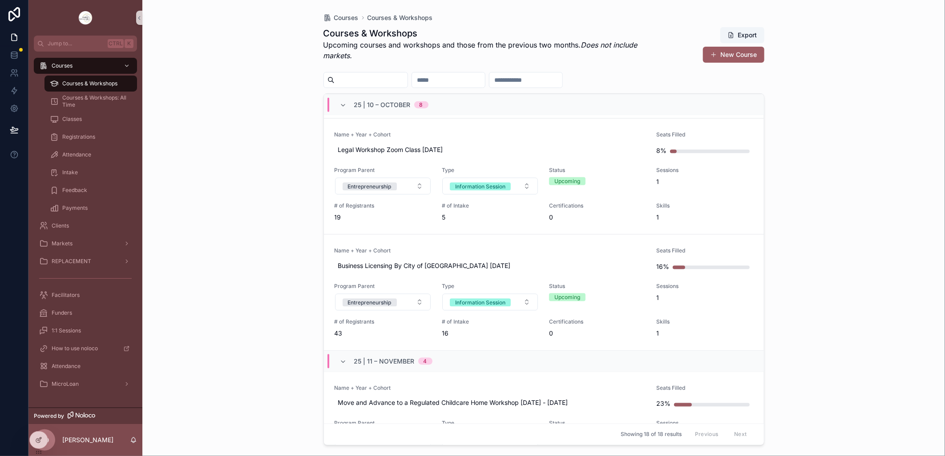
scroll to position [741, 0]
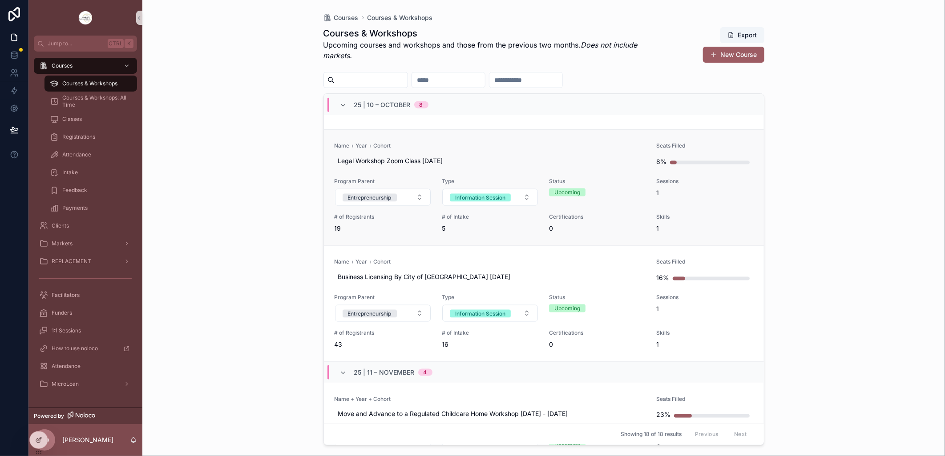
click at [485, 140] on link "Name + Year + Cohort Legal Workshop Zoom Class Oct 21 2025 Seats Filled 8% Prog…" at bounding box center [544, 187] width 440 height 116
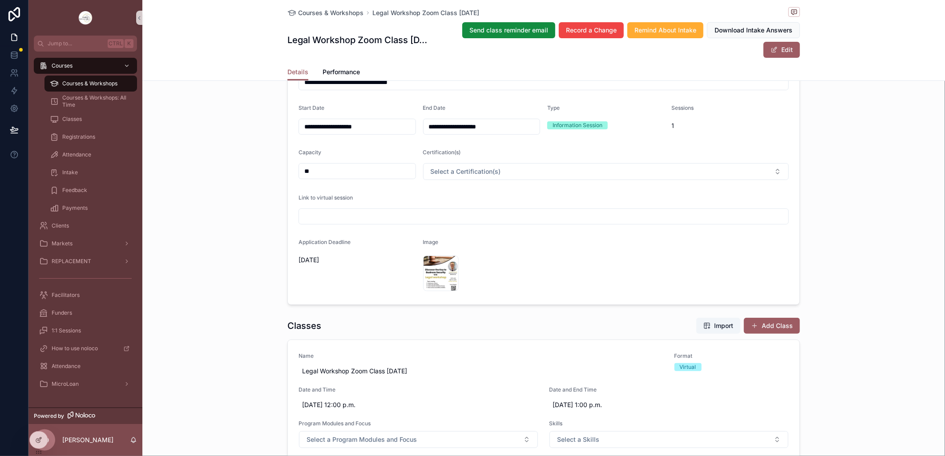
scroll to position [99, 0]
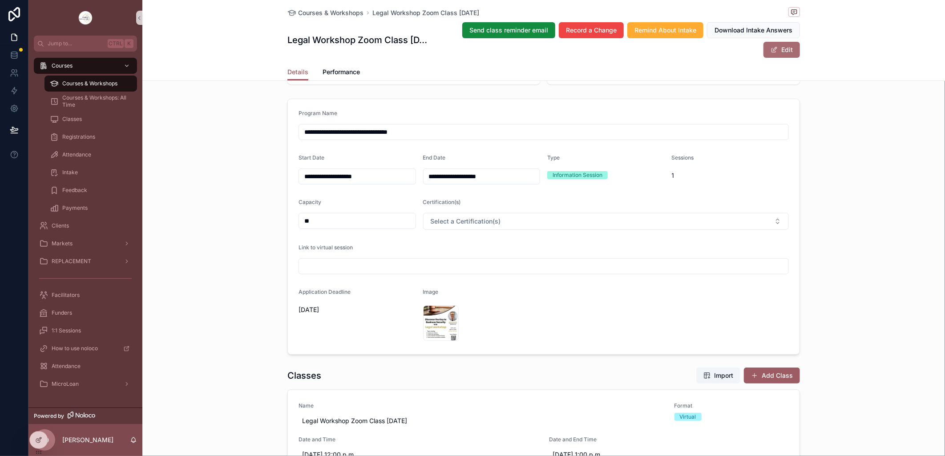
click at [772, 51] on span "scrollable content" at bounding box center [773, 49] width 7 height 7
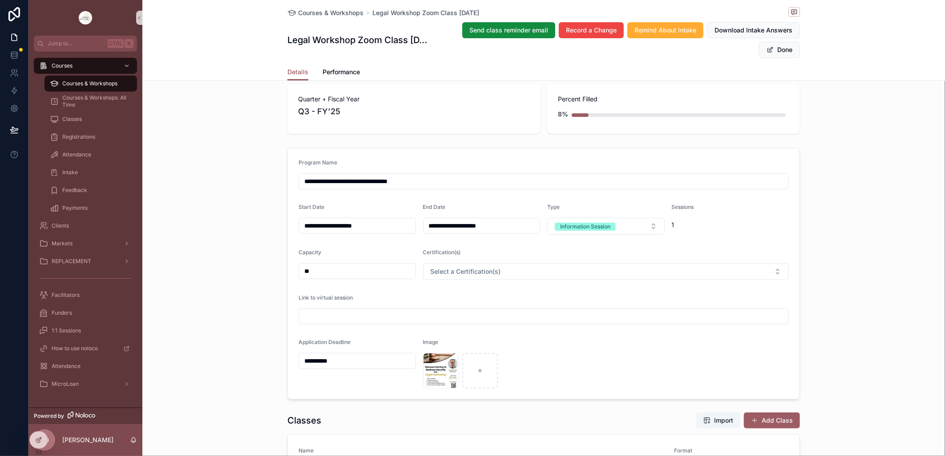
scroll to position [0, 0]
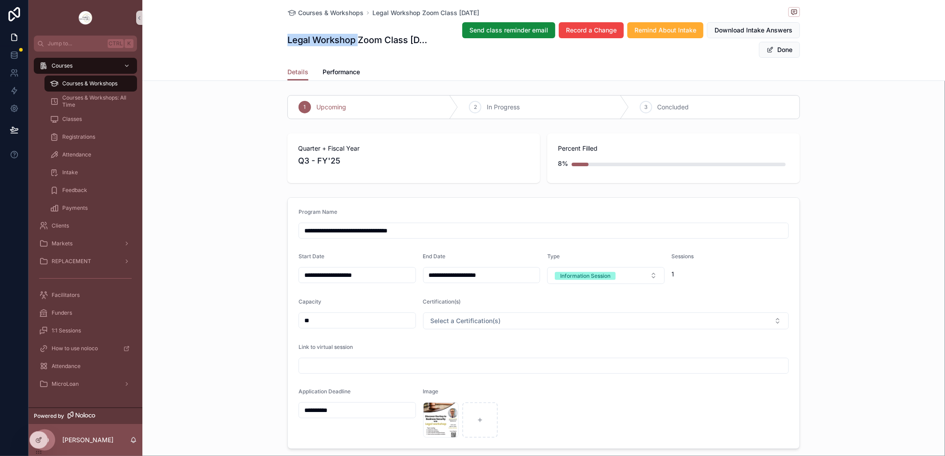
drag, startPoint x: 282, startPoint y: 37, endPoint x: 354, endPoint y: 41, distance: 72.1
click at [354, 41] on div "Courses & Workshops Legal Workshop Zoom Class Oct 21 2025 Legal Workshop Zoom C…" at bounding box center [543, 40] width 802 height 81
drag, startPoint x: 354, startPoint y: 41, endPoint x: 331, endPoint y: 39, distance: 23.2
copy h1 "Legal Workshop"
click at [454, 277] on input "**********" at bounding box center [481, 275] width 117 height 12
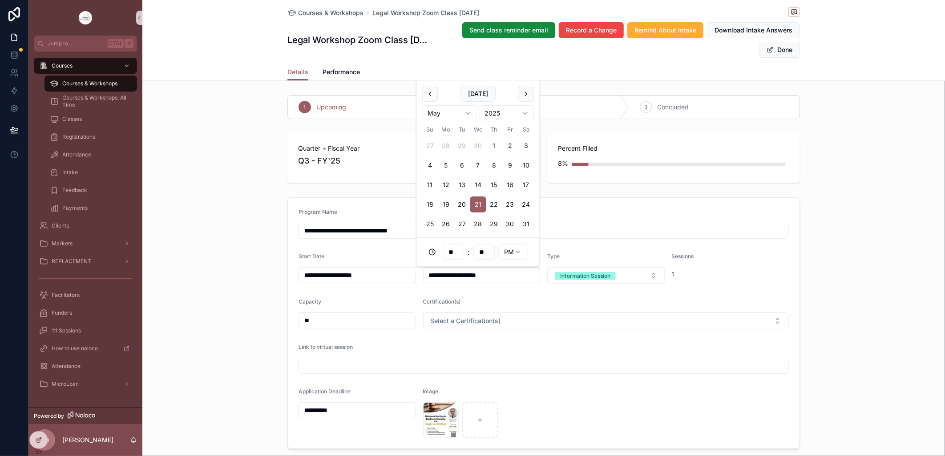
click at [467, 112] on html "**********" at bounding box center [472, 228] width 945 height 456
click at [462, 202] on button "21" at bounding box center [462, 205] width 16 height 16
type input "**********"
click at [528, 294] on form "**********" at bounding box center [543, 323] width 511 height 251
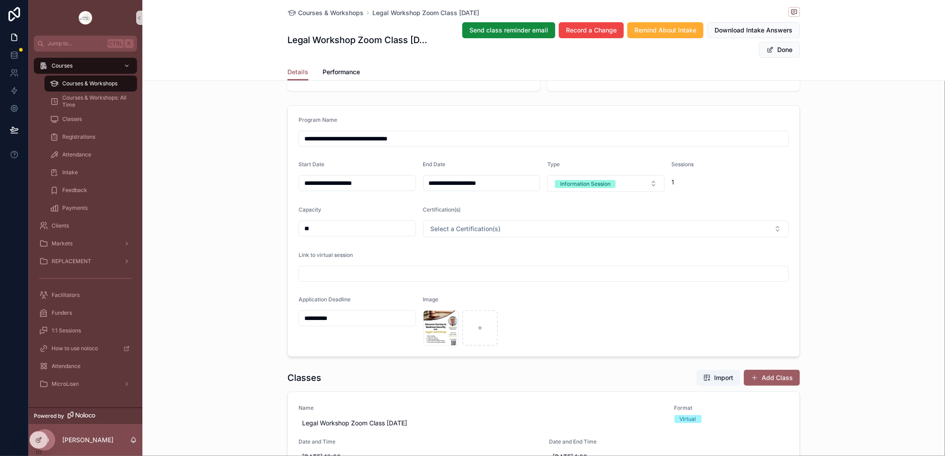
scroll to position [99, 0]
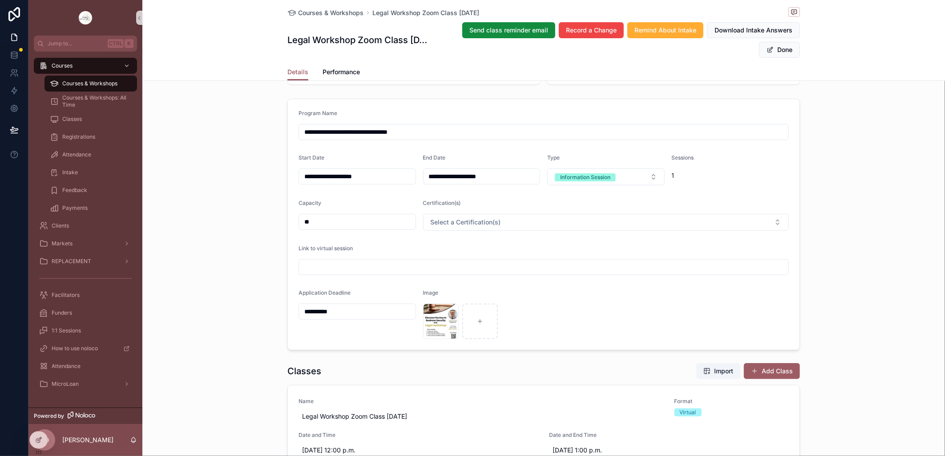
click at [433, 266] on input "scrollable content" at bounding box center [543, 267] width 489 height 12
paste input "**********"
type input "**********"
click at [697, 288] on form "**********" at bounding box center [543, 224] width 511 height 251
click at [777, 48] on button "Done" at bounding box center [779, 50] width 41 height 16
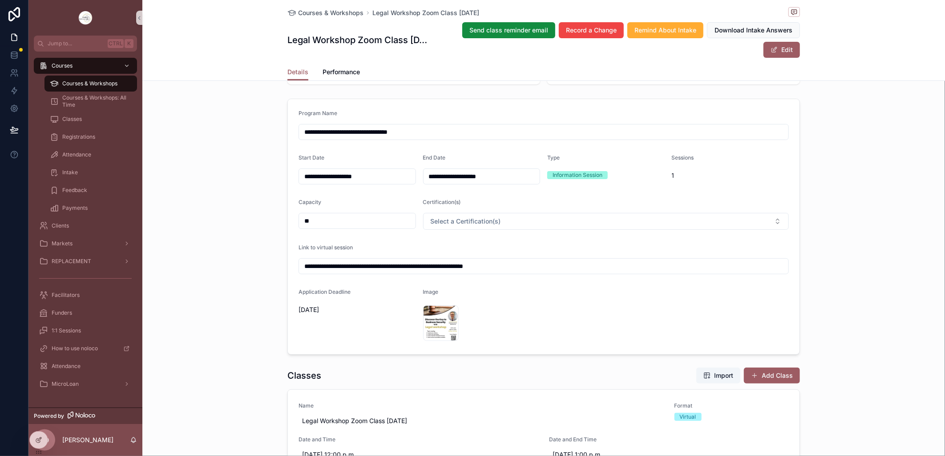
click at [98, 81] on span "Courses & Workshops" at bounding box center [89, 83] width 55 height 7
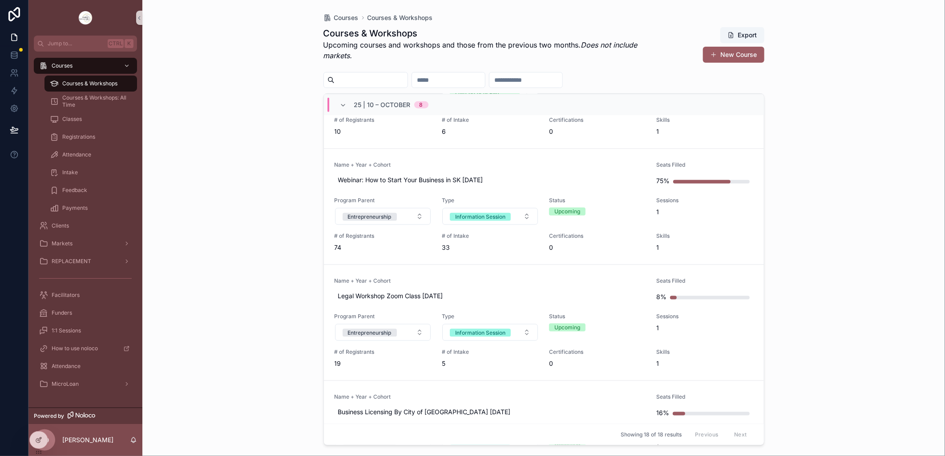
scroll to position [642, 0]
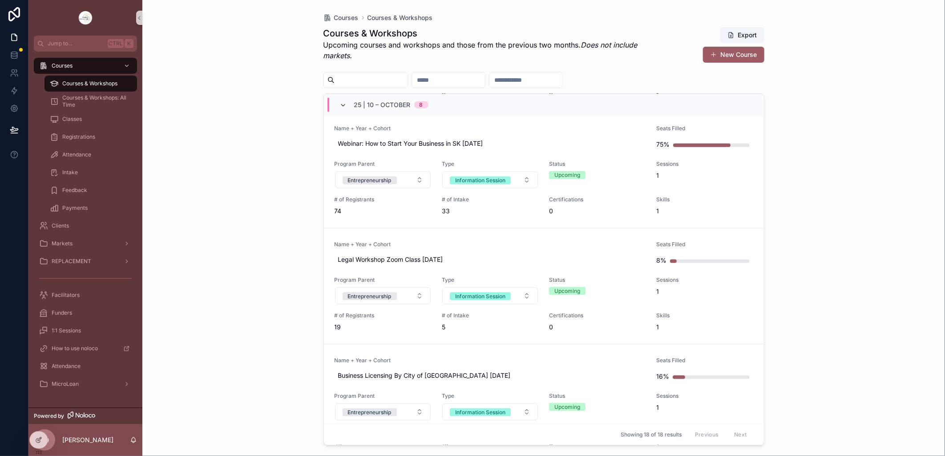
click at [344, 102] on icon "scrollable content" at bounding box center [343, 105] width 7 height 7
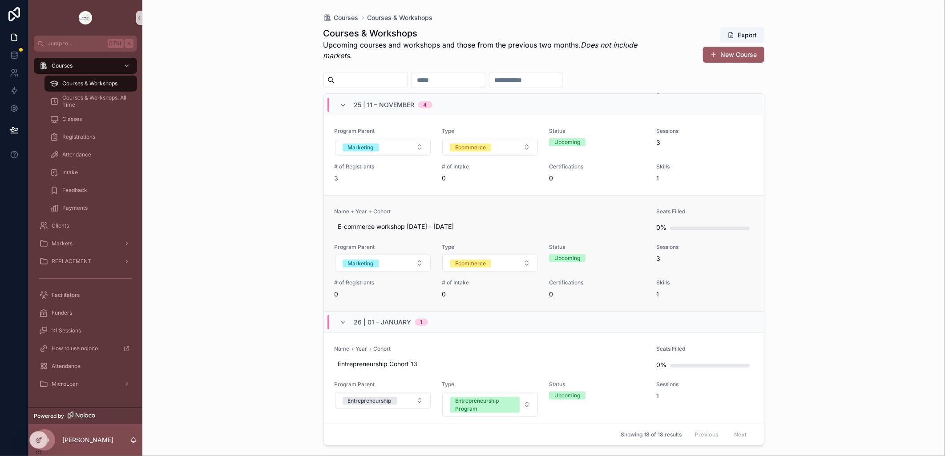
scroll to position [315, 0]
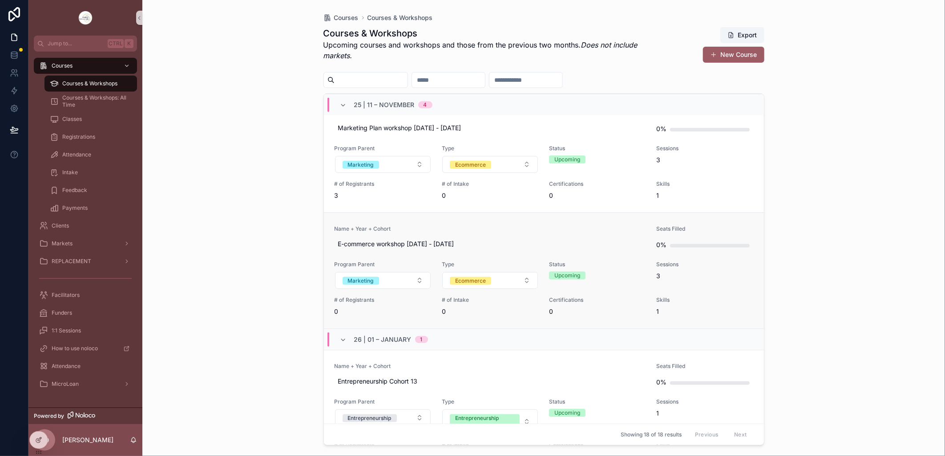
click at [425, 217] on link "Name + Year + Cohort E-commerce workshop [DATE] - [DATE] Seats Filled 0% Progra…" at bounding box center [544, 271] width 440 height 116
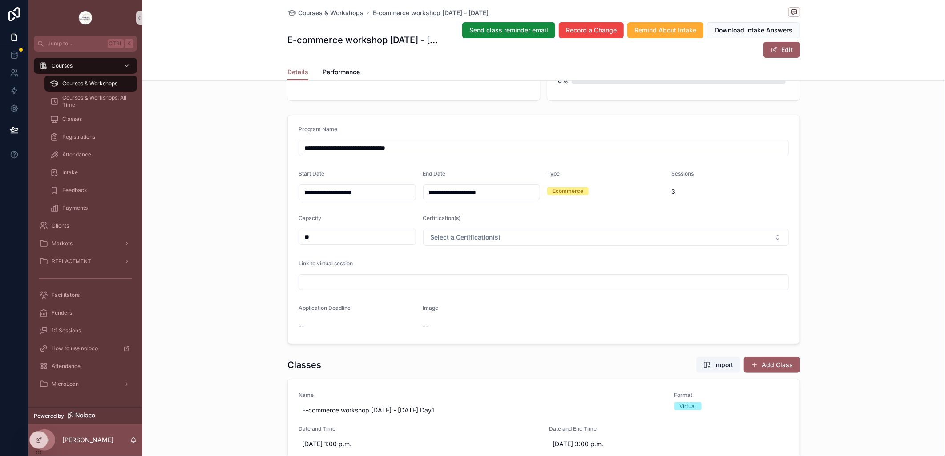
scroll to position [49, 0]
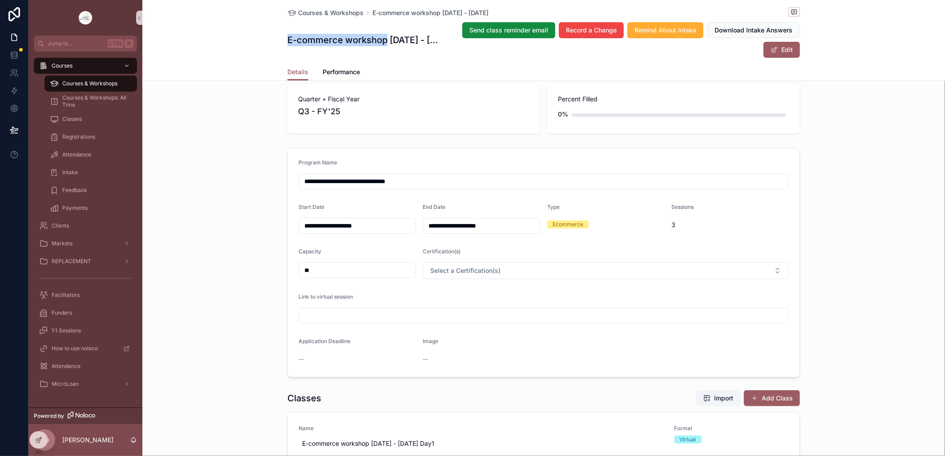
drag, startPoint x: 281, startPoint y: 40, endPoint x: 383, endPoint y: 43, distance: 102.3
click at [383, 43] on div "Courses & Workshops E-commerce workshop Nov 17 - 19 2025 E-commerce workshop No…" at bounding box center [543, 40] width 802 height 81
copy h1 "E-commerce workshop"
click at [401, 319] on input "scrollable content" at bounding box center [543, 316] width 489 height 12
paste input "**********"
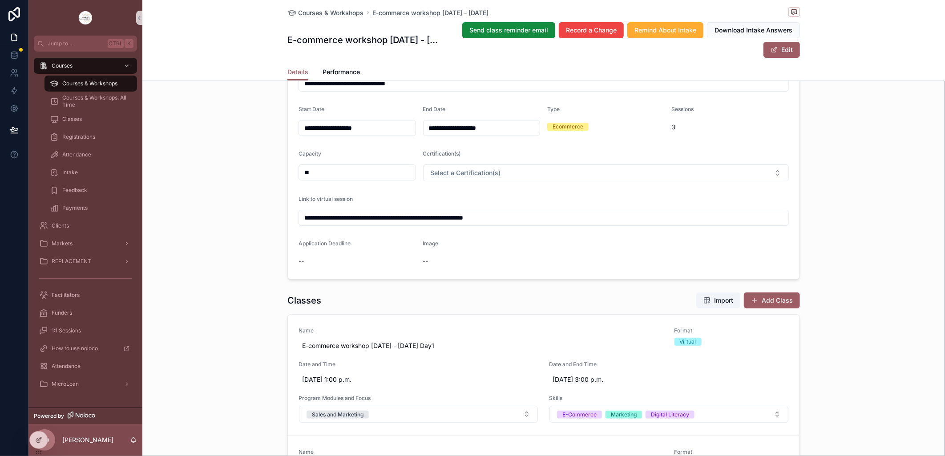
scroll to position [99, 0]
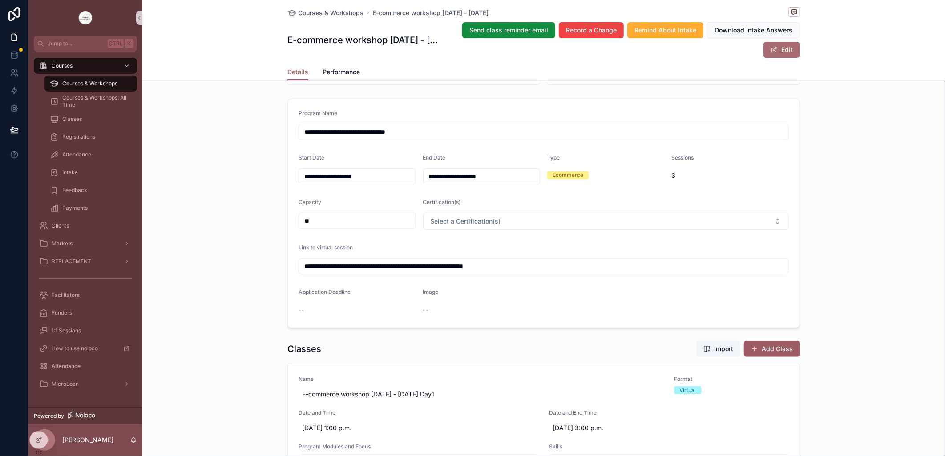
type input "**********"
click at [775, 47] on button "Edit" at bounding box center [781, 50] width 36 height 16
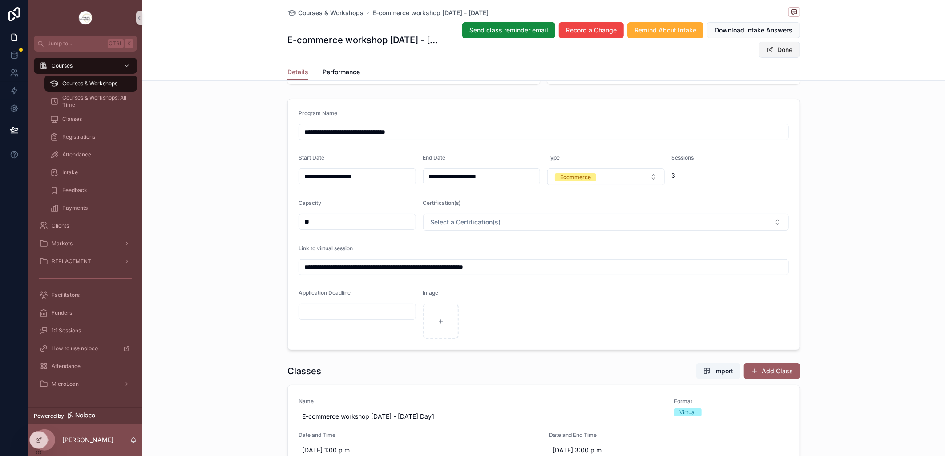
click at [773, 46] on button "Done" at bounding box center [779, 50] width 41 height 16
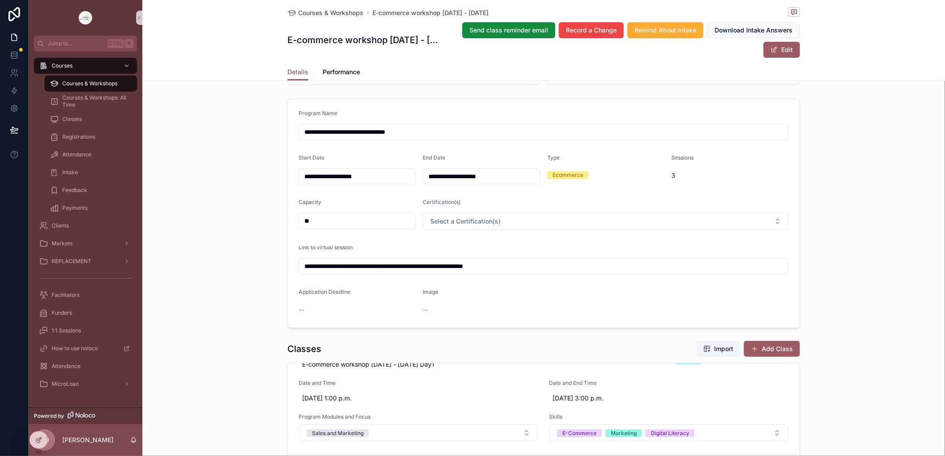
scroll to position [43, 0]
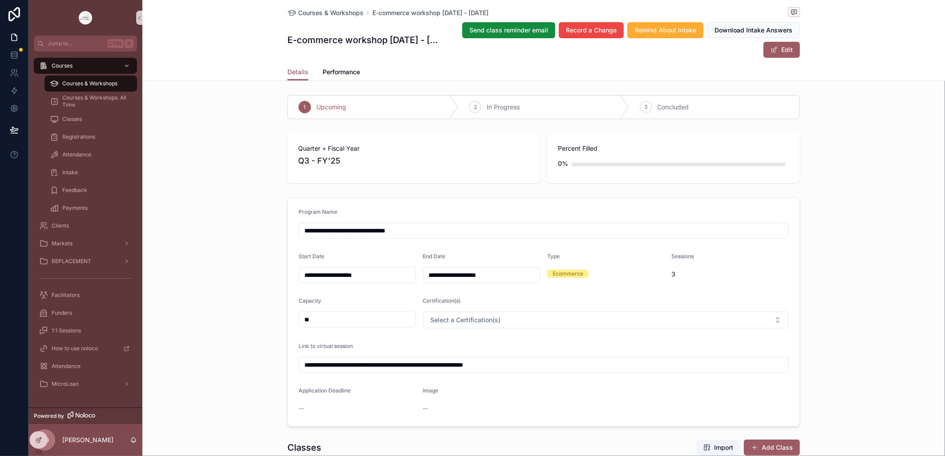
click at [100, 77] on div "Courses & Workshops" at bounding box center [91, 84] width 82 height 14
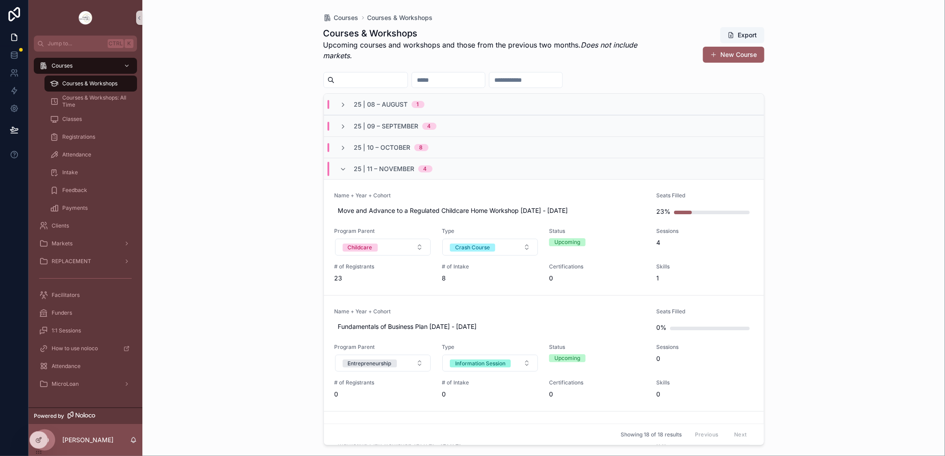
click at [269, 141] on div "Courses Courses & Workshops Courses & Workshops Upcoming courses and workshops …" at bounding box center [543, 228] width 802 height 456
click at [343, 166] on icon "scrollable content" at bounding box center [343, 169] width 7 height 7
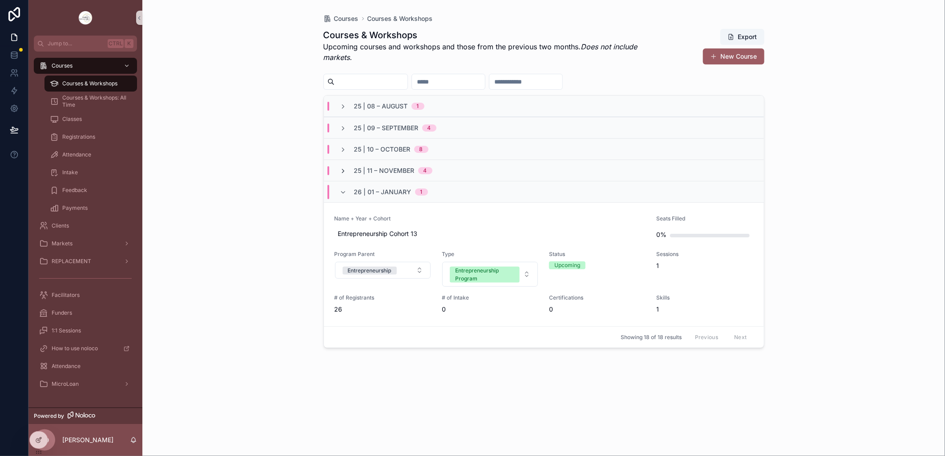
click at [343, 169] on icon "scrollable content" at bounding box center [343, 171] width 7 height 7
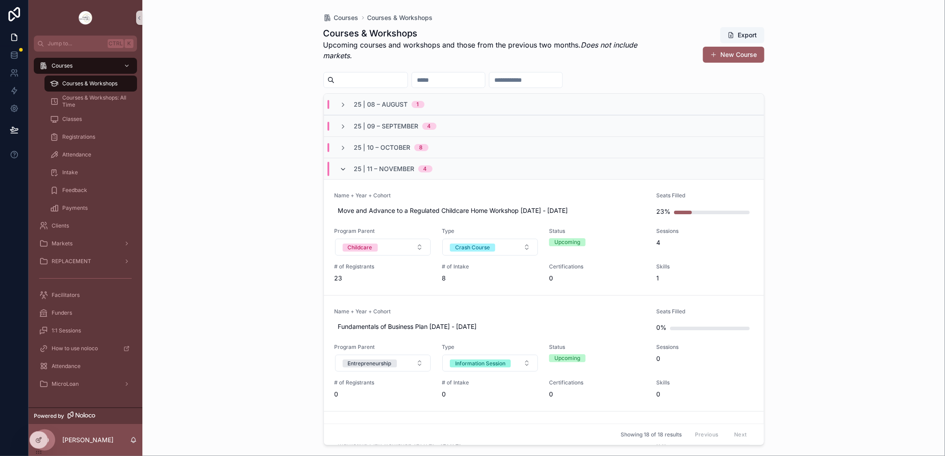
click at [343, 170] on icon "scrollable content" at bounding box center [343, 169] width 7 height 7
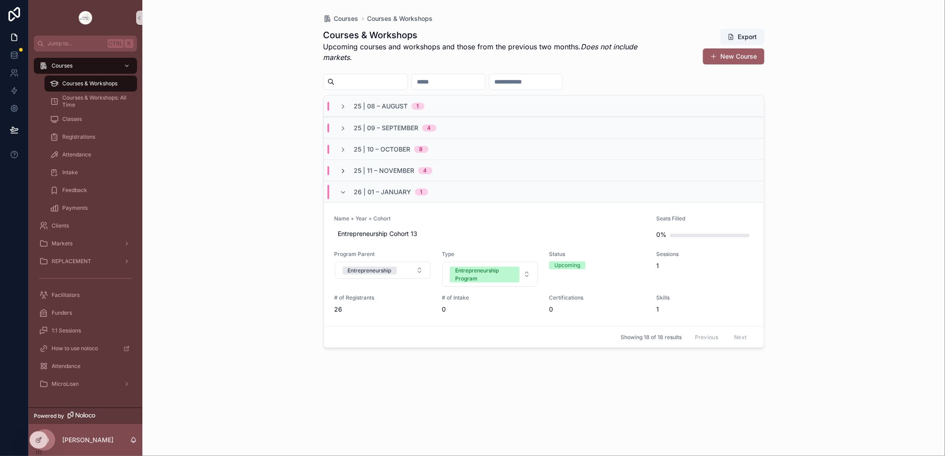
click at [343, 169] on icon "scrollable content" at bounding box center [343, 171] width 7 height 7
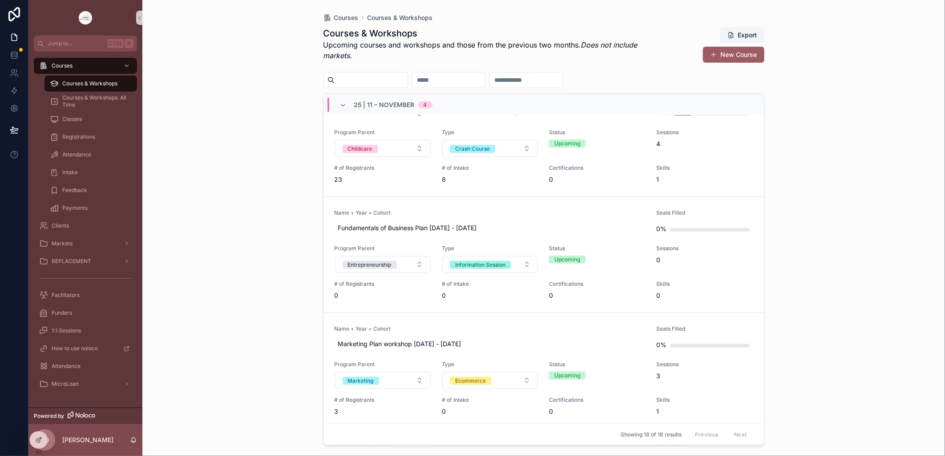
scroll to position [19, 0]
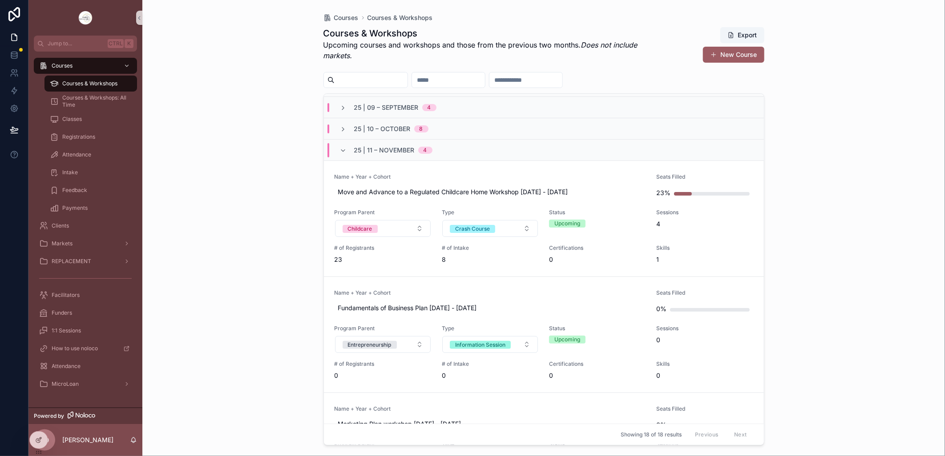
click at [295, 270] on div "Courses Courses & Workshops Courses & Workshops Upcoming courses and workshops …" at bounding box center [543, 228] width 802 height 456
click at [465, 192] on span "Move and Advance to a Regulated Childcare Home Workshop [DATE] - [DATE]" at bounding box center [490, 192] width 304 height 9
click at [356, 205] on input "**********" at bounding box center [381, 204] width 84 height 12
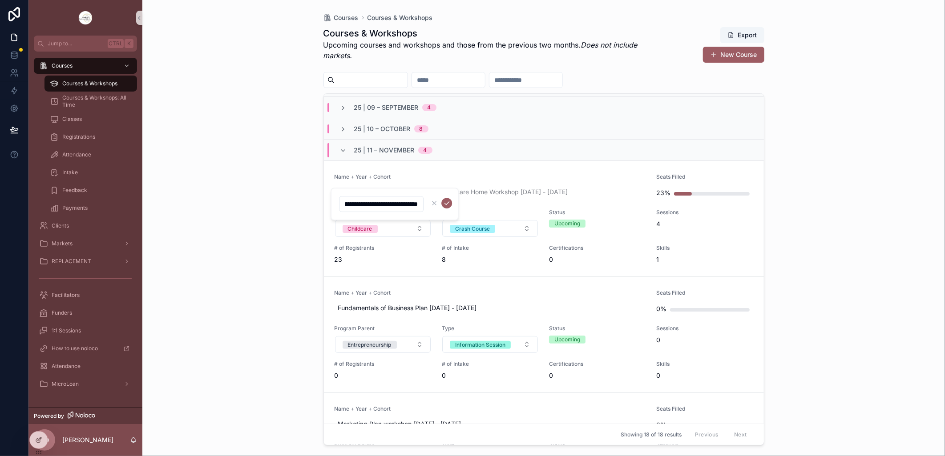
scroll to position [0, 0]
click at [230, 289] on div "Courses Courses & Workshops Courses & Workshops Upcoming courses and workshops …" at bounding box center [543, 228] width 802 height 456
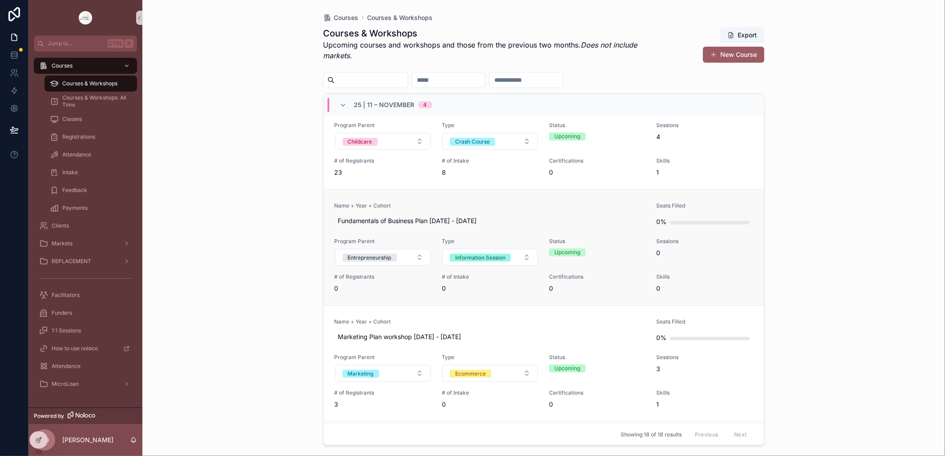
scroll to position [117, 0]
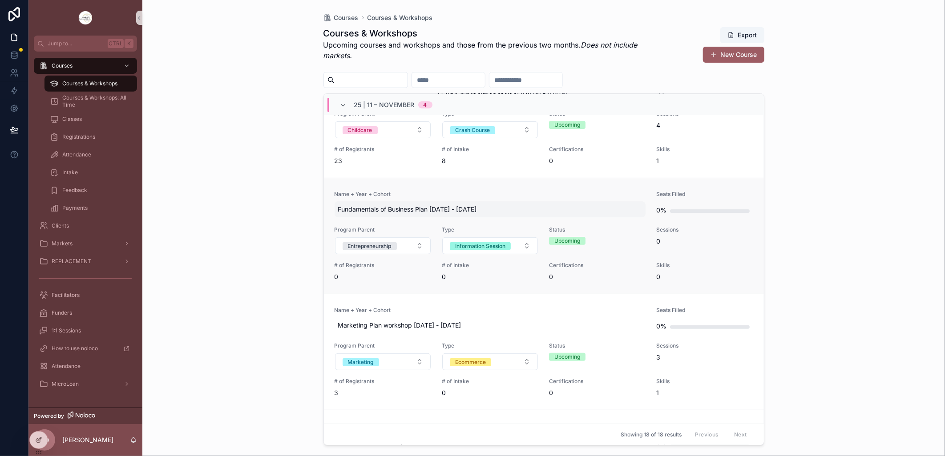
click at [396, 209] on span "Fundamentals of Business Plan [DATE] - [DATE]" at bounding box center [490, 209] width 304 height 9
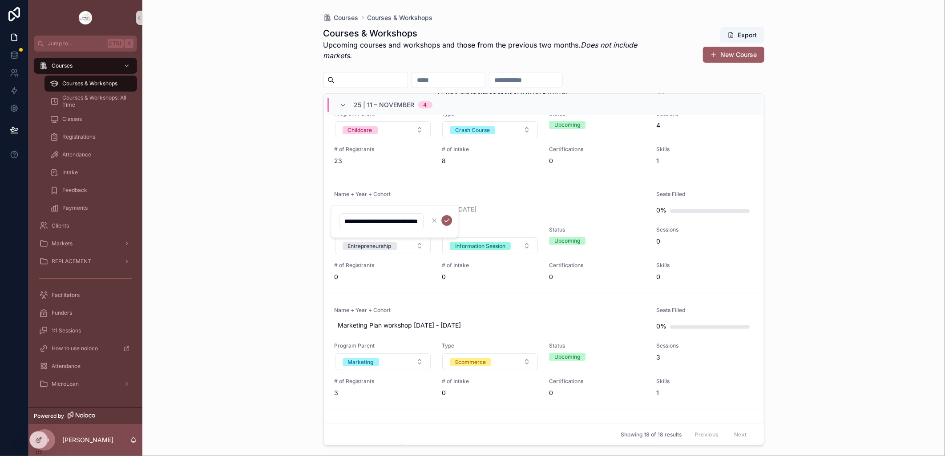
scroll to position [0, 0]
click at [205, 257] on div "Courses Courses & Workshops Courses & Workshops Upcoming courses and workshops …" at bounding box center [543, 228] width 802 height 456
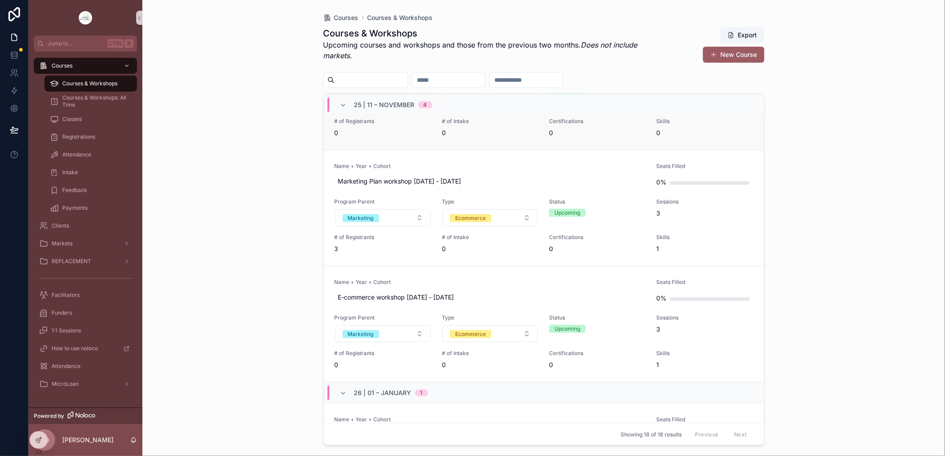
scroll to position [266, 0]
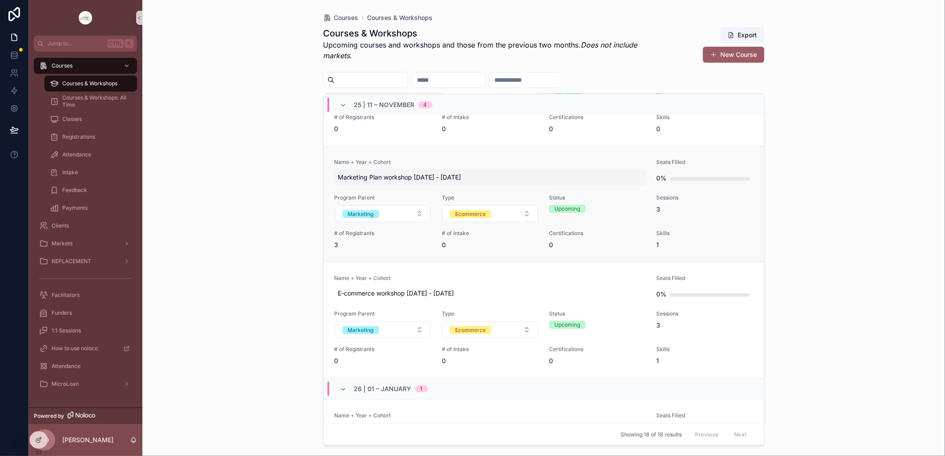
click at [379, 178] on span "Marketing Plan workshop [DATE] - [DATE]" at bounding box center [490, 177] width 304 height 9
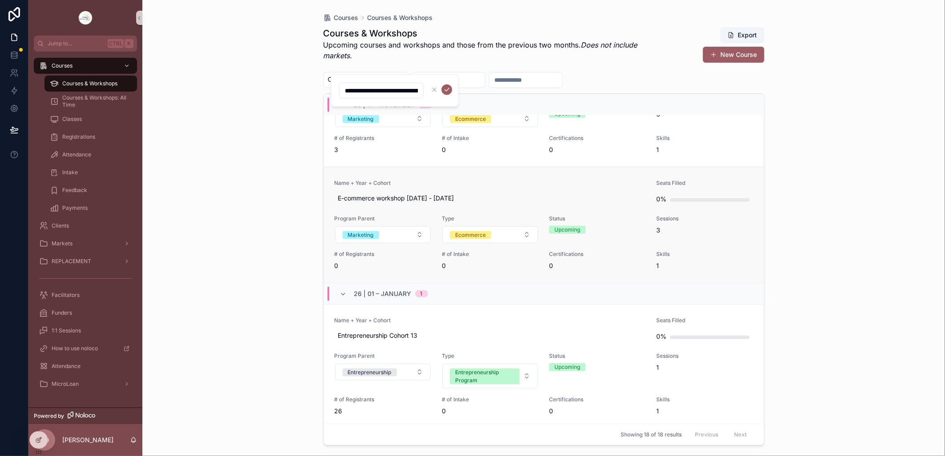
scroll to position [365, 0]
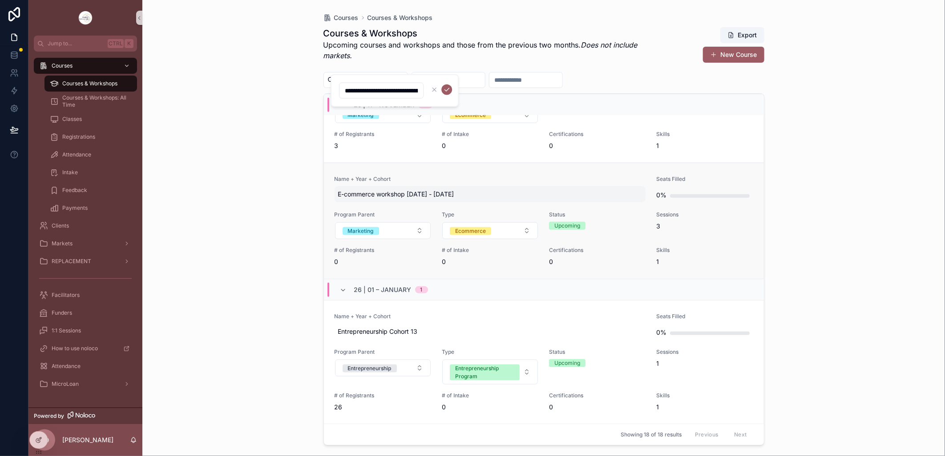
click at [373, 194] on span "E-commerce workshop [DATE] - [DATE]" at bounding box center [490, 194] width 304 height 9
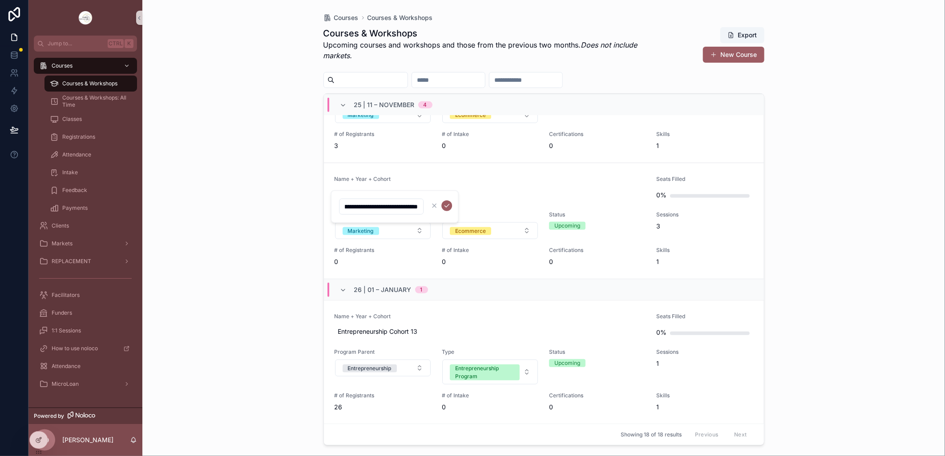
scroll to position [0, 0]
click at [293, 261] on div "Courses Courses & Workshops Courses & Workshops Upcoming courses and workshops …" at bounding box center [543, 228] width 802 height 456
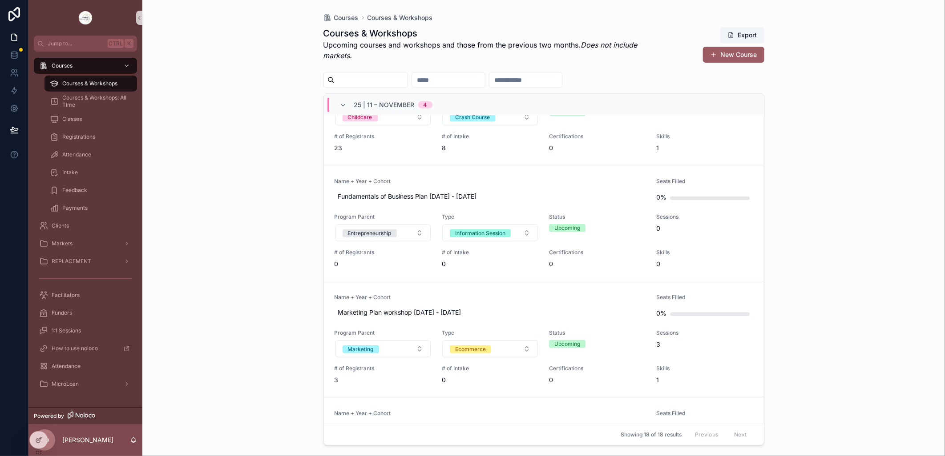
scroll to position [68, 0]
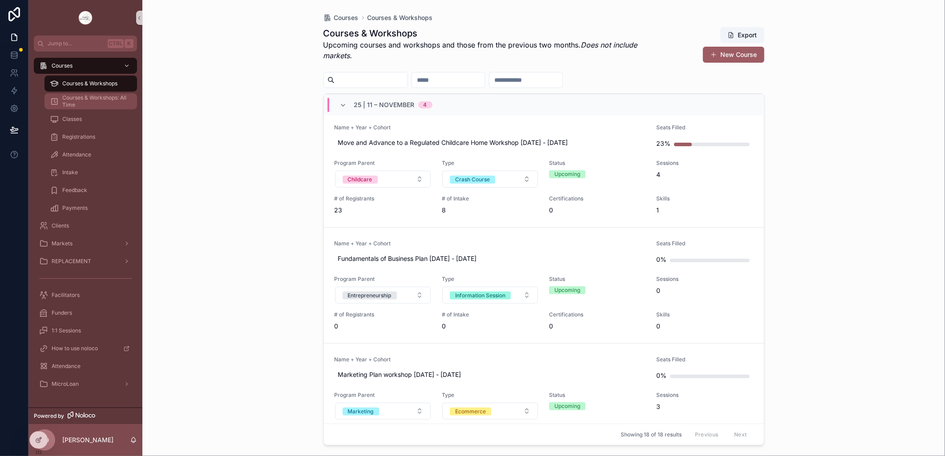
click at [108, 101] on span "Courses & Workshops: All Time" at bounding box center [95, 101] width 66 height 14
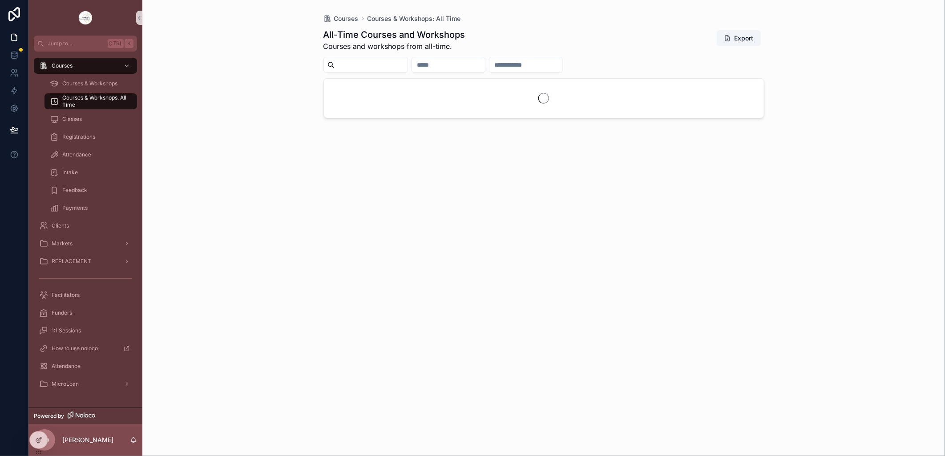
click at [365, 68] on input "scrollable content" at bounding box center [370, 65] width 73 height 12
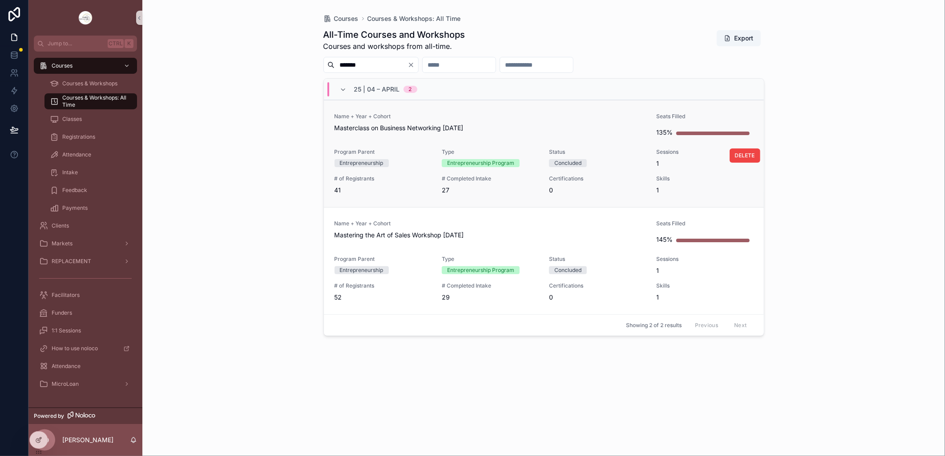
type input "******"
click at [415, 125] on span "Masterclass on Business Networking [DATE]" at bounding box center [489, 128] width 311 height 9
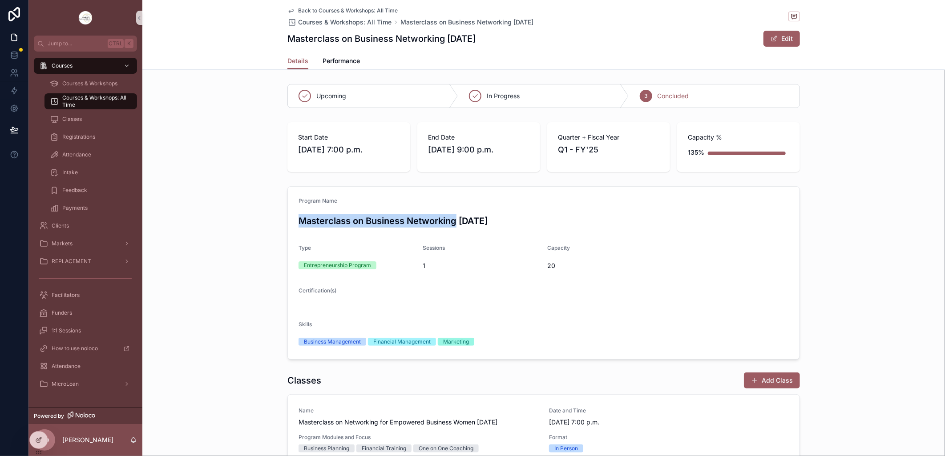
drag, startPoint x: 294, startPoint y: 220, endPoint x: 454, endPoint y: 222, distance: 159.2
click at [454, 222] on h3 "Masterclass on Business Networking [DATE]" at bounding box center [543, 220] width 490 height 13
copy h3 "Masterclass on Business Networking"
click at [287, 10] on icon "scrollable content" at bounding box center [290, 10] width 7 height 7
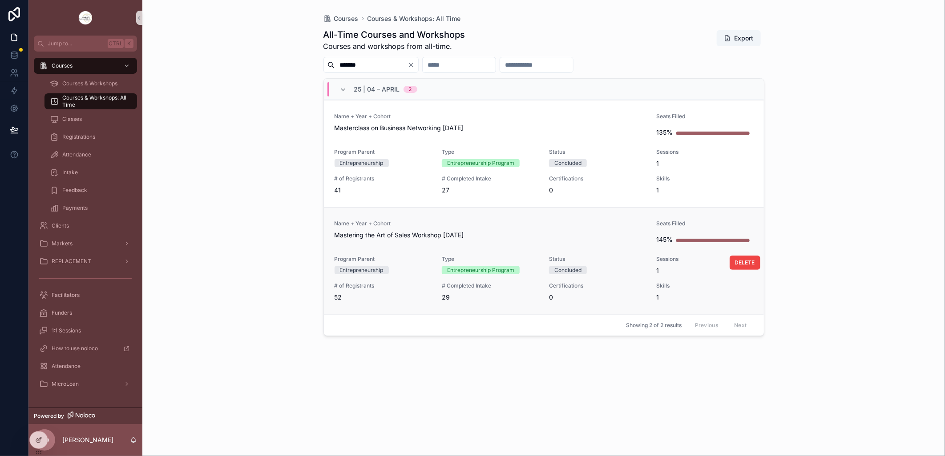
click at [371, 233] on span "Mastering the Art of Sales Workshop [DATE]" at bounding box center [489, 235] width 311 height 9
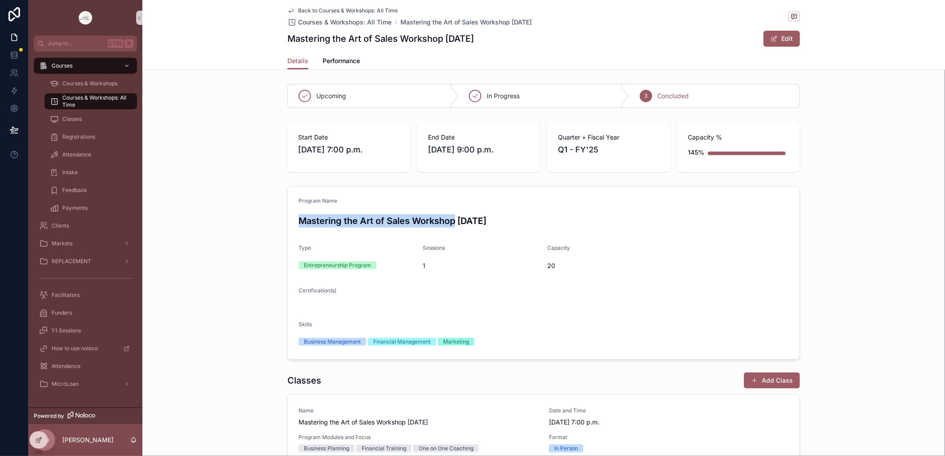
drag, startPoint x: 294, startPoint y: 216, endPoint x: 451, endPoint y: 226, distance: 158.2
click at [451, 226] on form "Program Name Mastering the Art of Sales Workshop [DATE] Type Entrepreneurship P…" at bounding box center [543, 273] width 511 height 173
copy h3 "Mastering the Art of Sales Workshop"
click at [290, 11] on icon "scrollable content" at bounding box center [290, 10] width 7 height 7
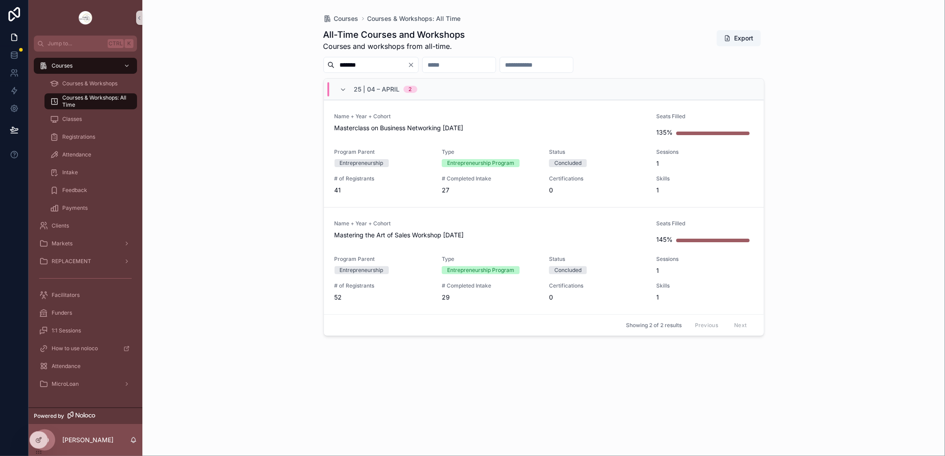
click at [835, 124] on div "Courses Courses & Workshops: All Time All-Time Courses and Workshops Courses an…" at bounding box center [543, 228] width 802 height 456
click at [70, 245] on span "Markets" at bounding box center [62, 243] width 21 height 7
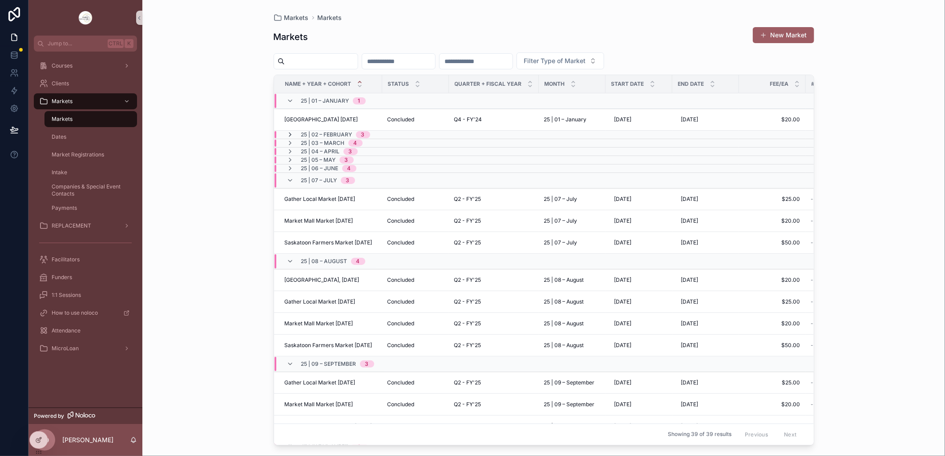
click at [288, 135] on icon "scrollable content" at bounding box center [290, 134] width 7 height 7
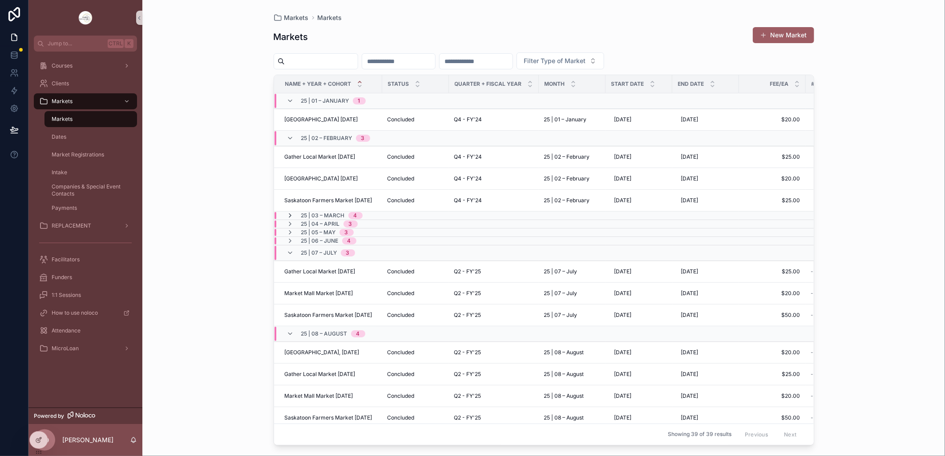
click at [291, 216] on icon "scrollable content" at bounding box center [290, 215] width 7 height 7
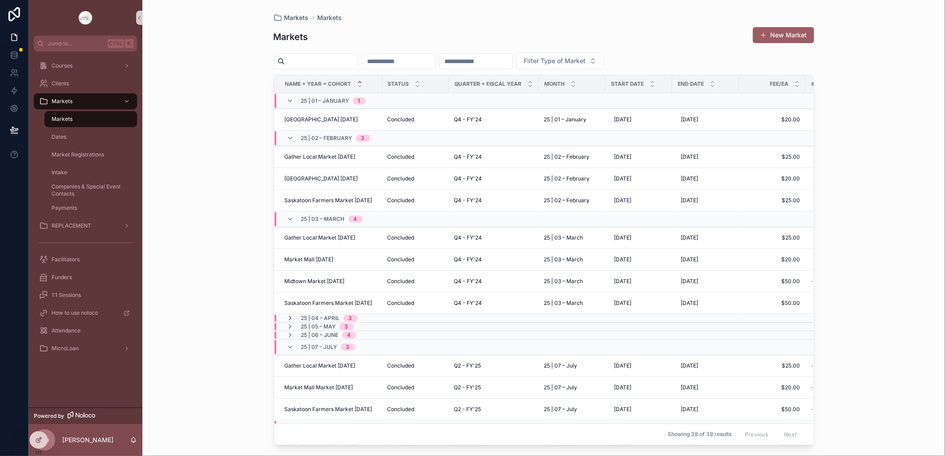
click at [291, 318] on icon "scrollable content" at bounding box center [290, 318] width 7 height 7
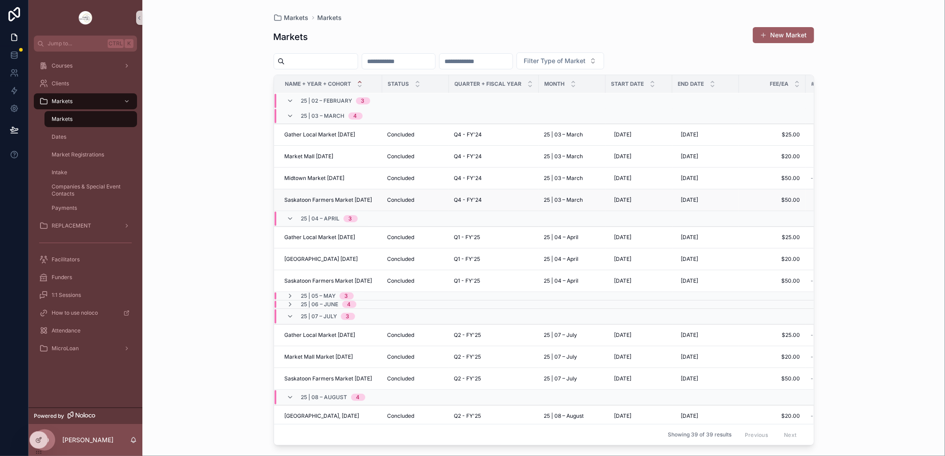
scroll to position [148, 0]
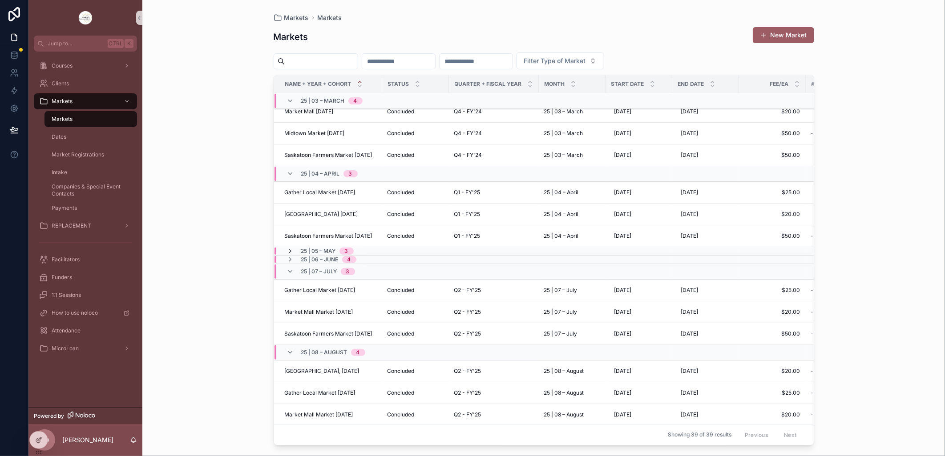
click at [290, 252] on icon "scrollable content" at bounding box center [290, 251] width 7 height 7
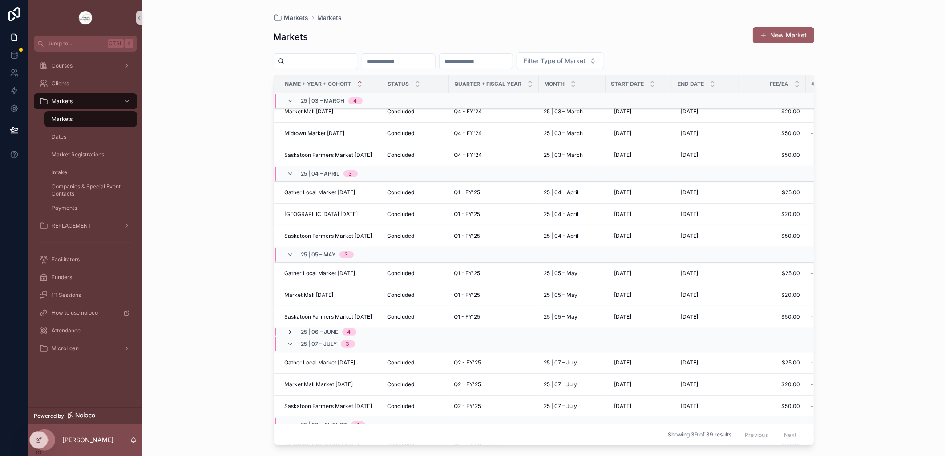
click at [291, 332] on icon "scrollable content" at bounding box center [290, 332] width 7 height 7
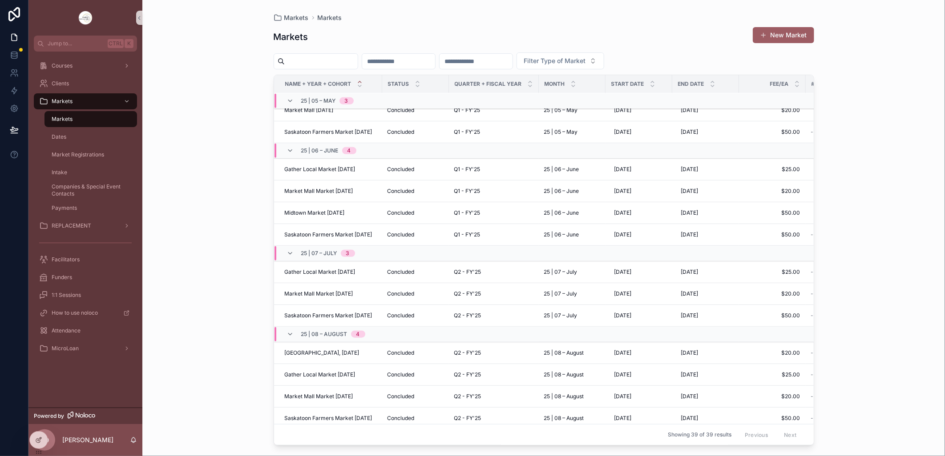
scroll to position [435, 0]
